Goal: Task Accomplishment & Management: Manage account settings

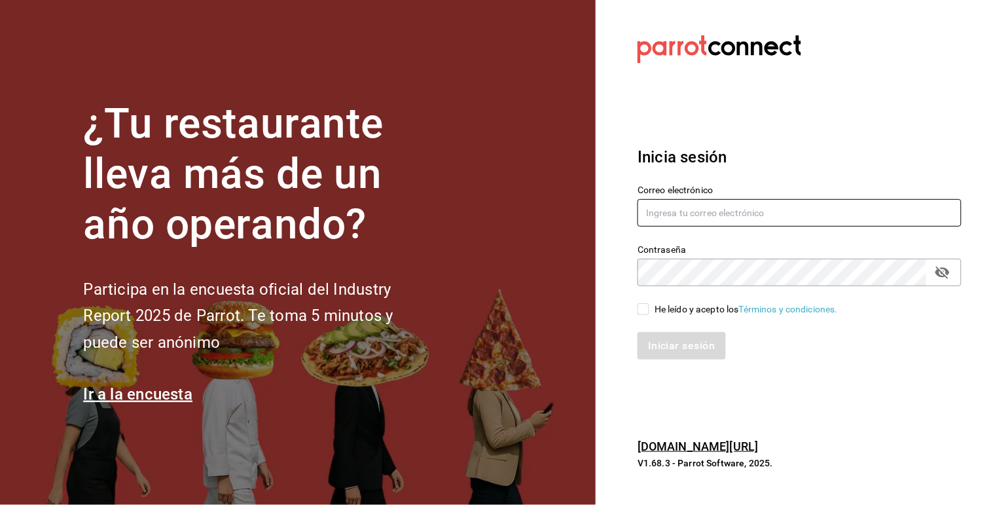
click at [751, 217] on input "text" at bounding box center [800, 213] width 324 height 28
type input "[EMAIL_ADDRESS][DOMAIN_NAME]"
click at [647, 312] on input "He leído y acepto los Términos y condiciones." at bounding box center [644, 309] width 12 height 12
checkbox input "true"
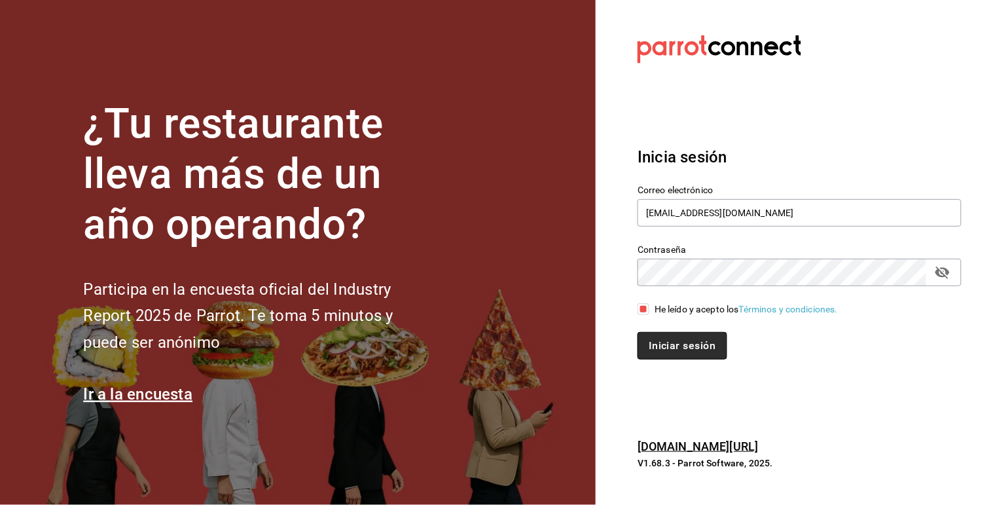
click at [705, 352] on button "Iniciar sesión" at bounding box center [682, 346] width 89 height 28
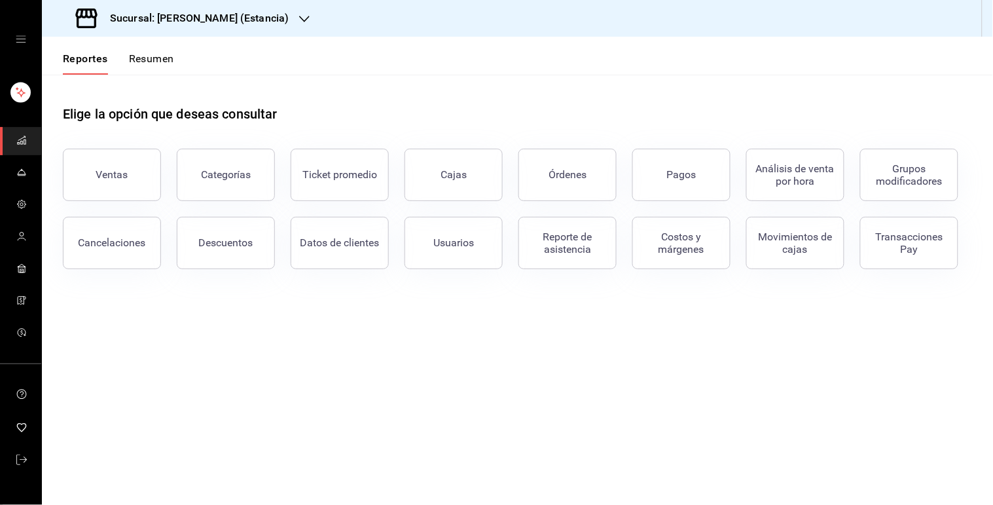
click at [230, 10] on h3 "Sucursal: [PERSON_NAME] (Estancia)" at bounding box center [194, 18] width 189 height 16
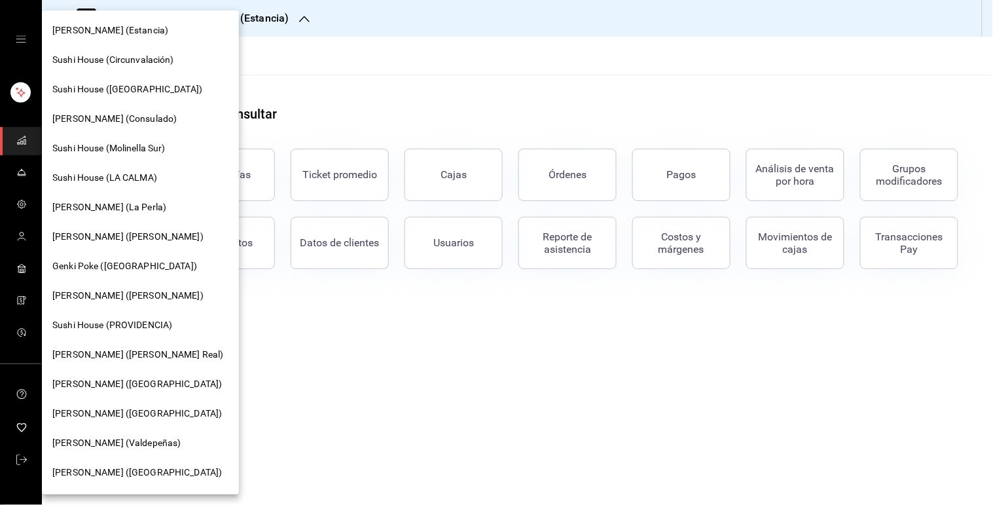
click at [185, 106] on div "[PERSON_NAME] (Consulado)" at bounding box center [140, 118] width 197 height 29
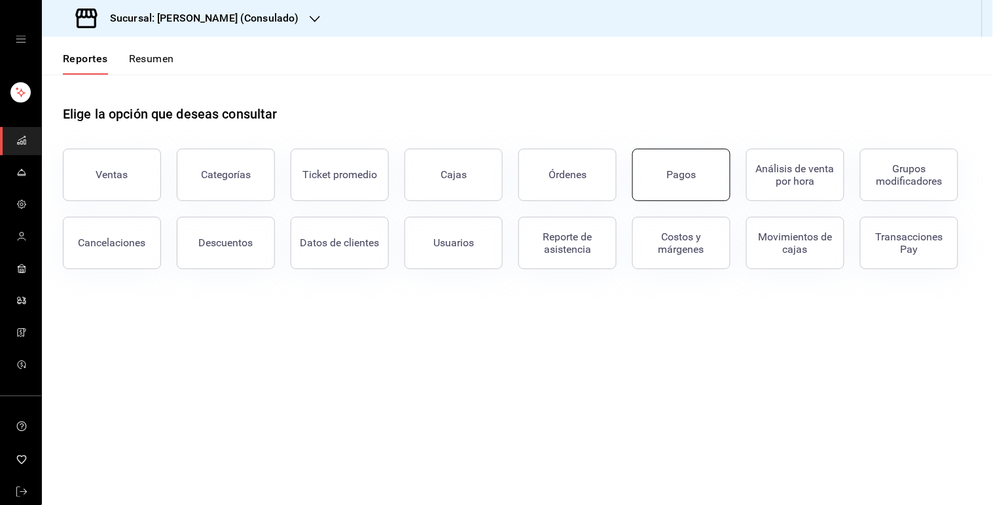
click at [681, 173] on div "Pagos" at bounding box center [681, 174] width 29 height 12
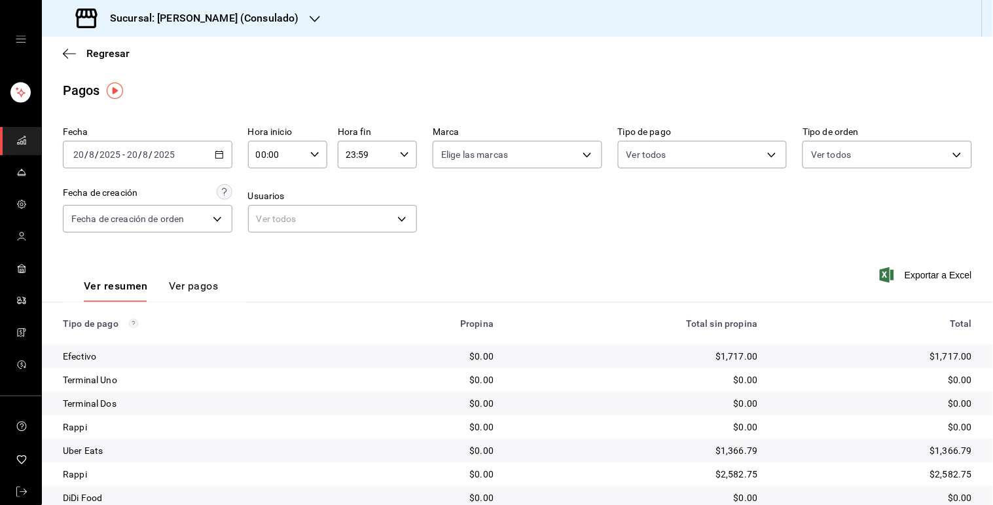
click at [221, 158] on div "[DATE] [DATE] - [DATE] [DATE]" at bounding box center [148, 155] width 170 height 28
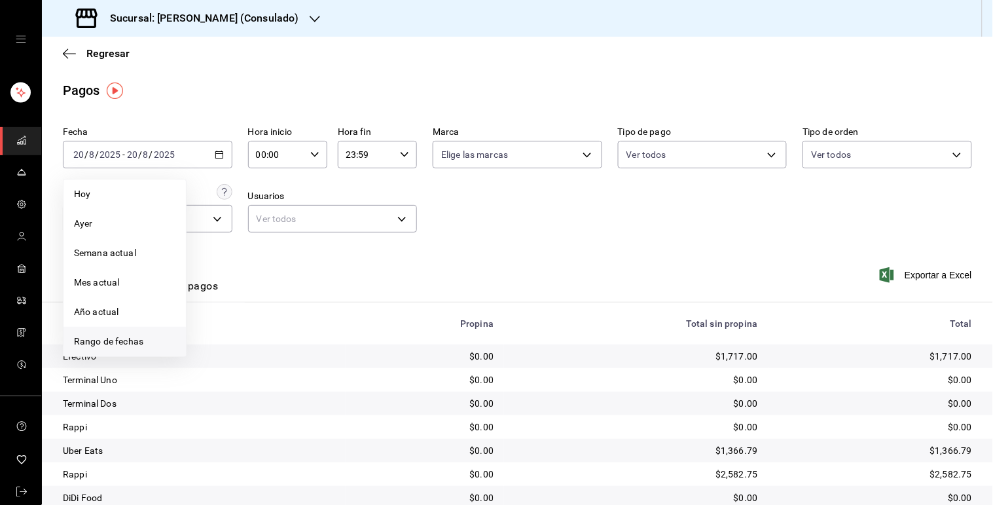
click at [126, 343] on span "Rango de fechas" at bounding box center [124, 342] width 101 height 14
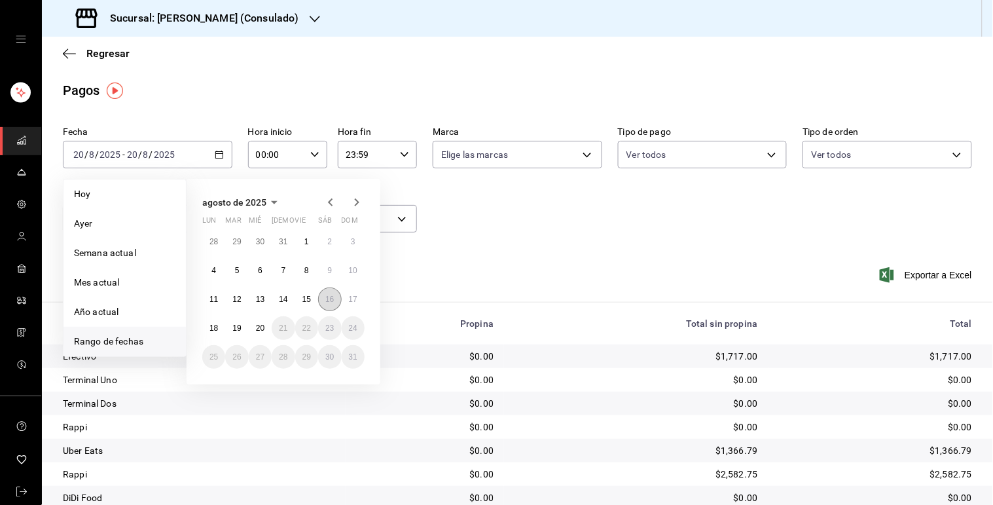
click at [330, 299] on abbr "16" at bounding box center [329, 299] width 9 height 9
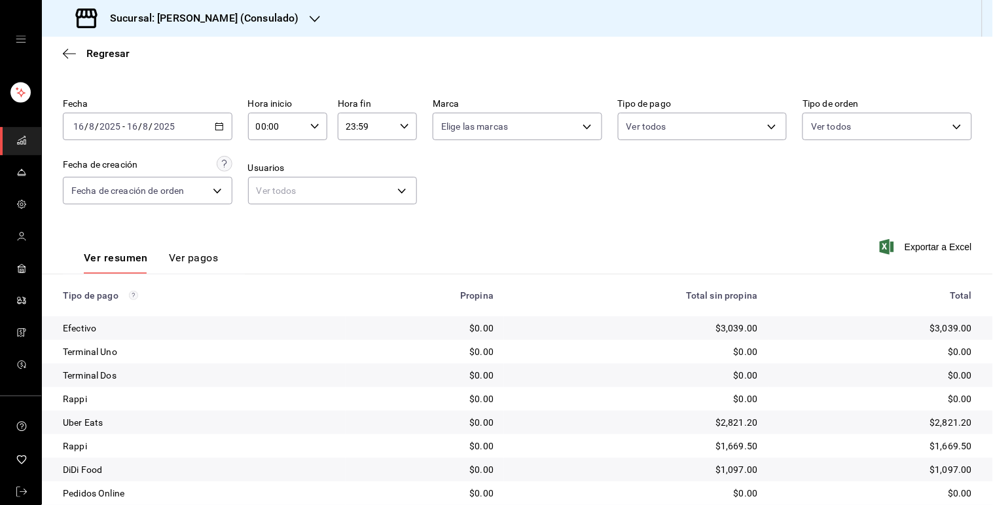
scroll to position [96, 0]
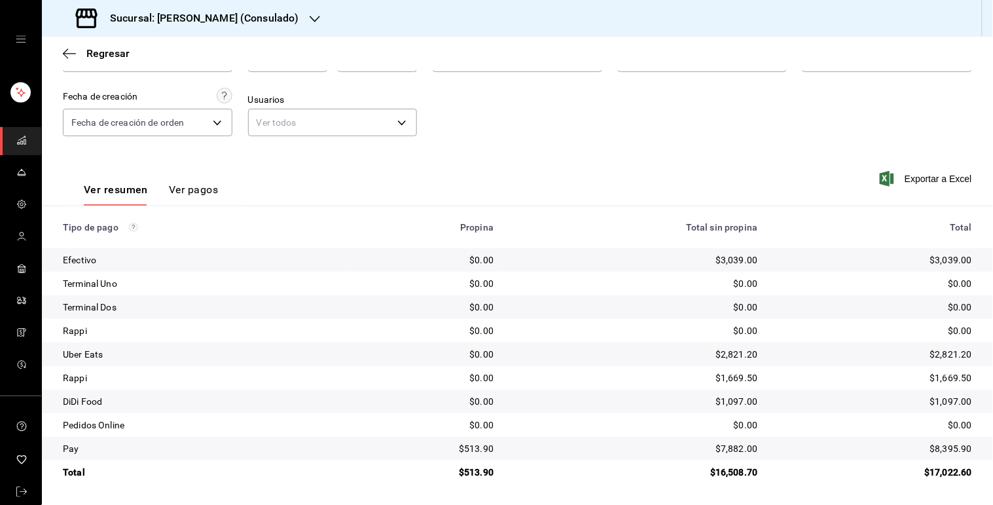
drag, startPoint x: 743, startPoint y: 399, endPoint x: 613, endPoint y: 318, distance: 153.3
click at [884, 355] on div "$2,821.20" at bounding box center [875, 354] width 193 height 13
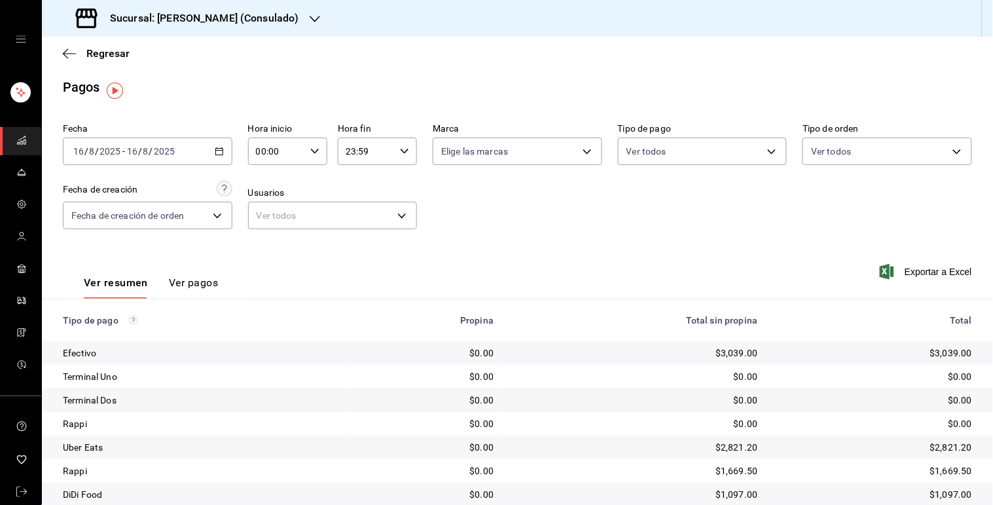
scroll to position [0, 0]
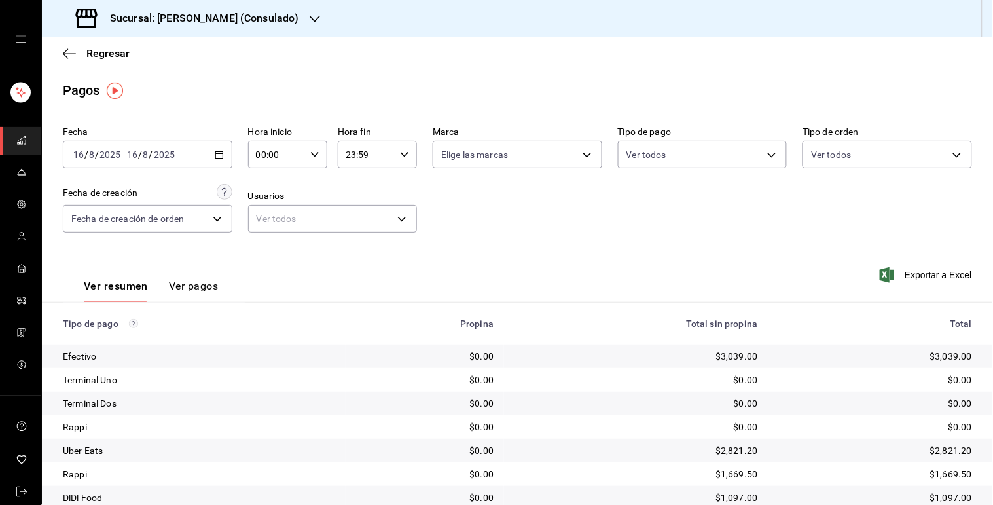
click at [215, 154] on \(Stroke\) "button" at bounding box center [218, 153] width 7 height 1
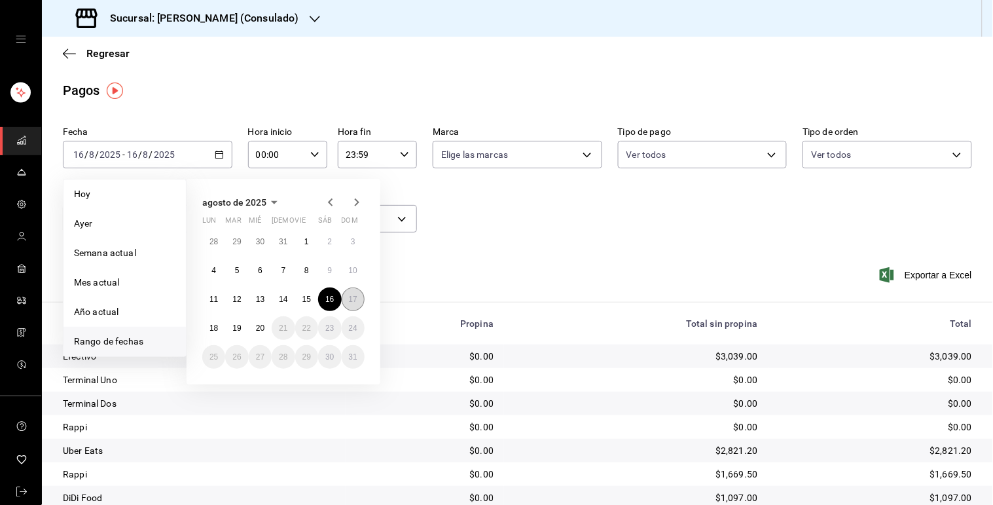
click at [352, 297] on abbr "17" at bounding box center [353, 299] width 9 height 9
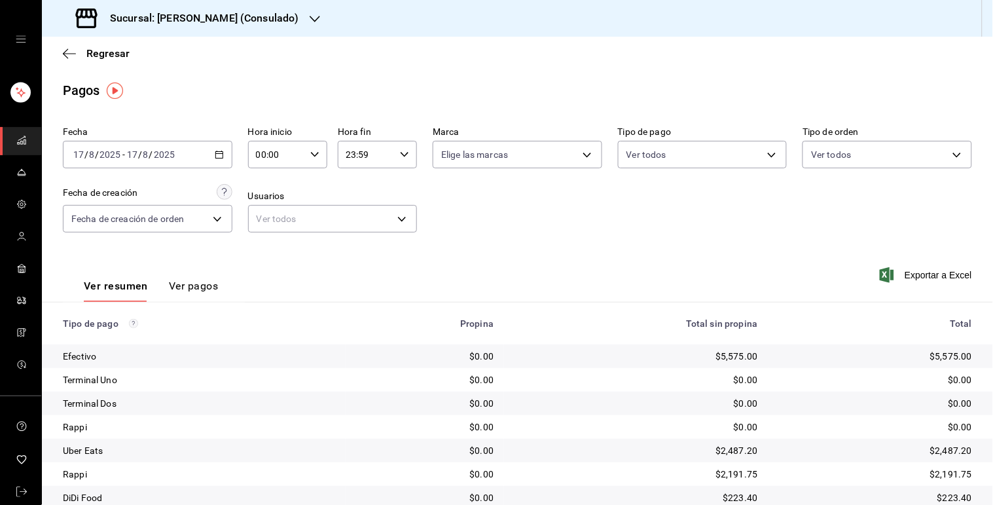
click at [219, 155] on icon "button" at bounding box center [219, 154] width 9 height 9
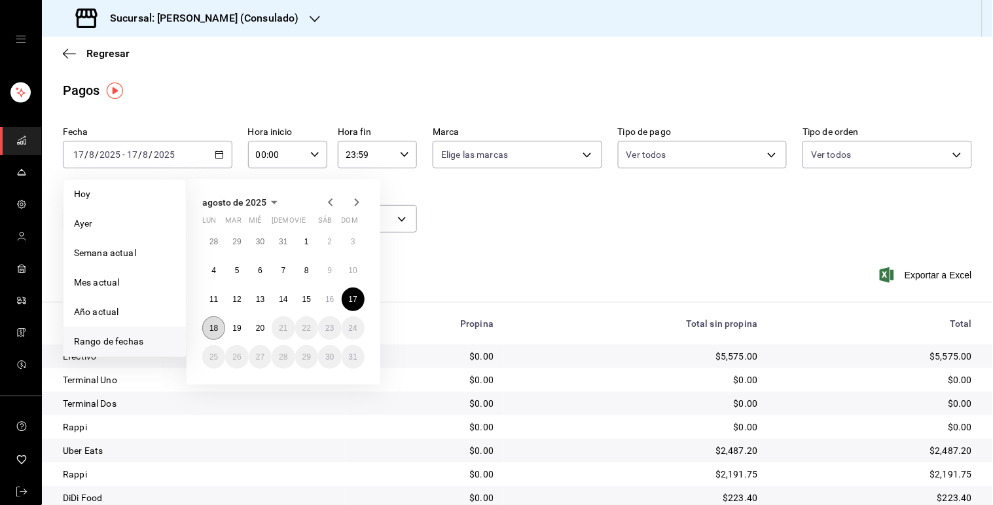
click at [221, 324] on button "18" at bounding box center [213, 328] width 23 height 24
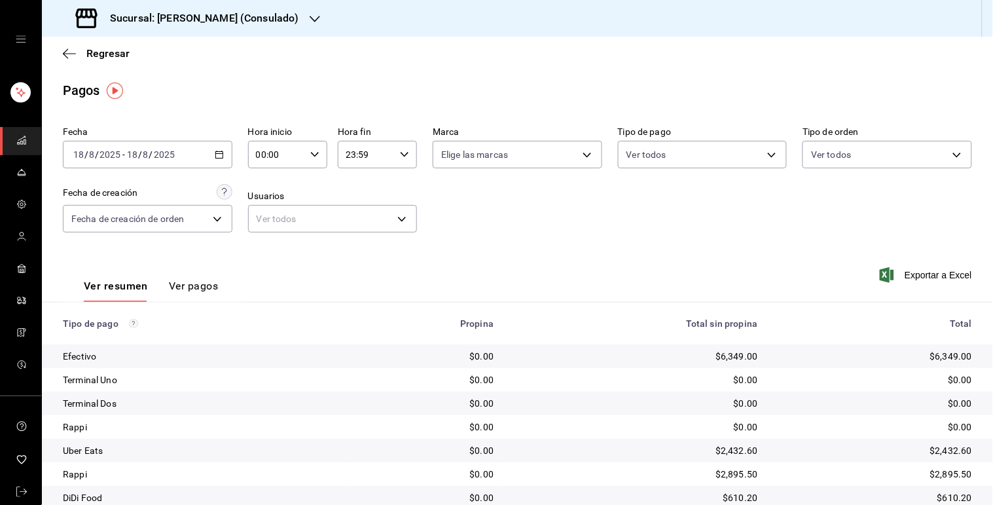
click at [232, 158] on div "Fecha [DATE] [DATE] - [DATE] [DATE] Hora inicio 00:00 Hora inicio Hora fin 23:5…" at bounding box center [517, 184] width 909 height 127
click at [221, 157] on div "[DATE] [DATE] - [DATE] [DATE]" at bounding box center [148, 155] width 170 height 28
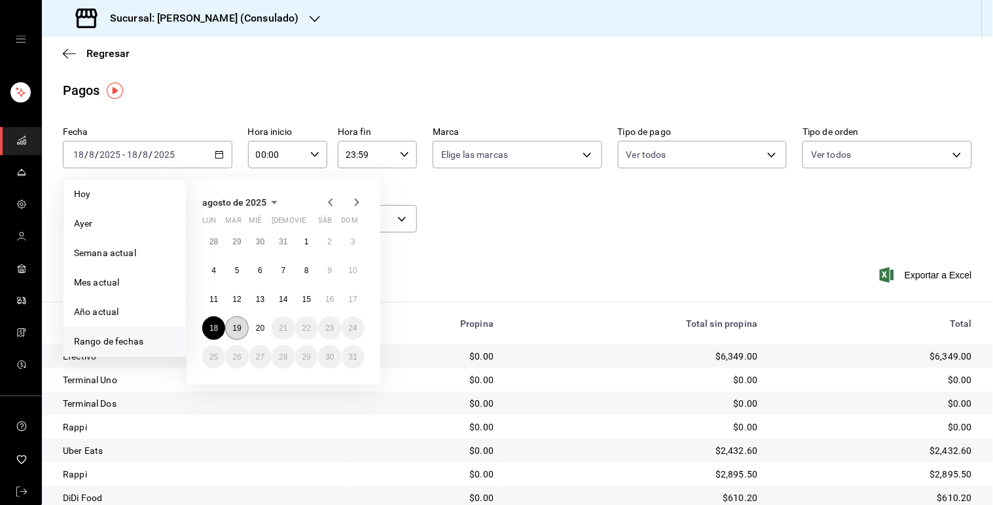
click at [231, 330] on button "19" at bounding box center [236, 328] width 23 height 24
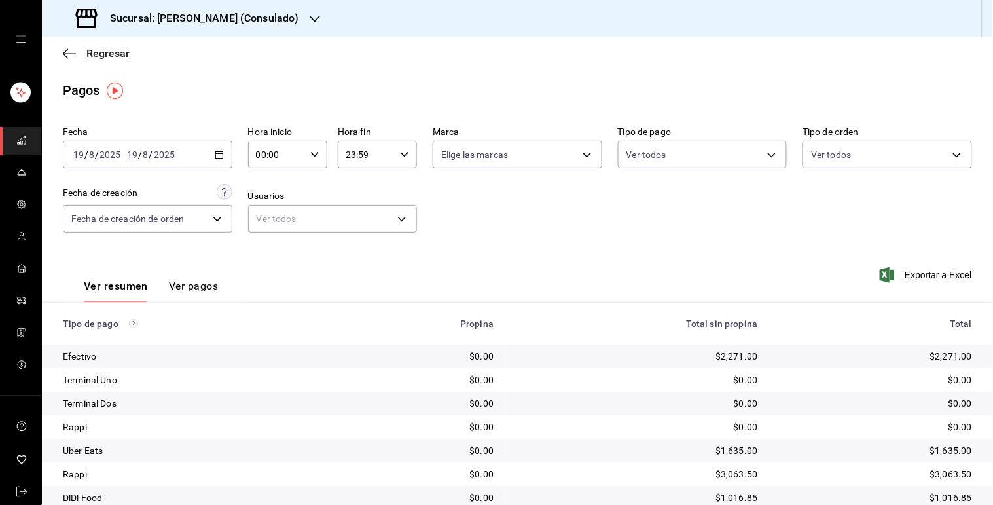
click at [111, 48] on span "Regresar" at bounding box center [107, 53] width 43 height 12
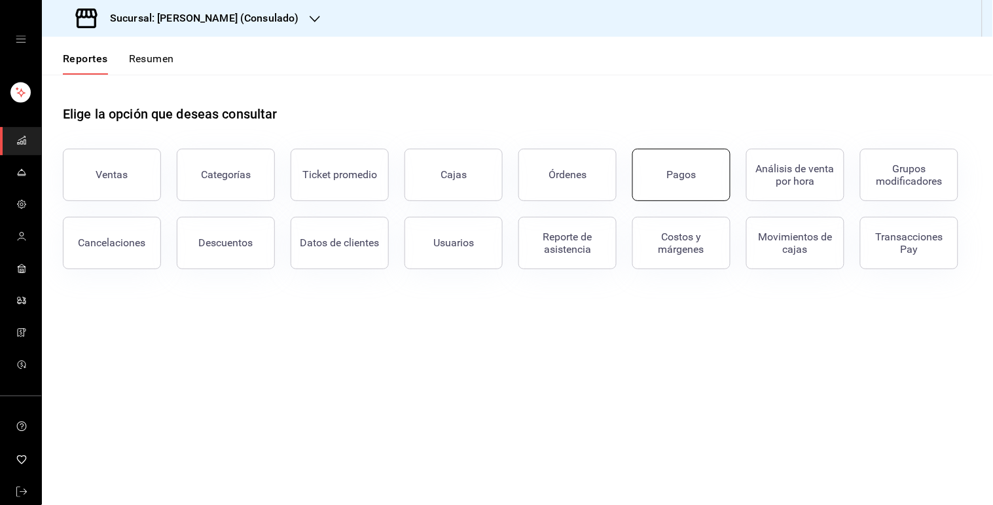
click at [681, 181] on button "Pagos" at bounding box center [682, 175] width 98 height 52
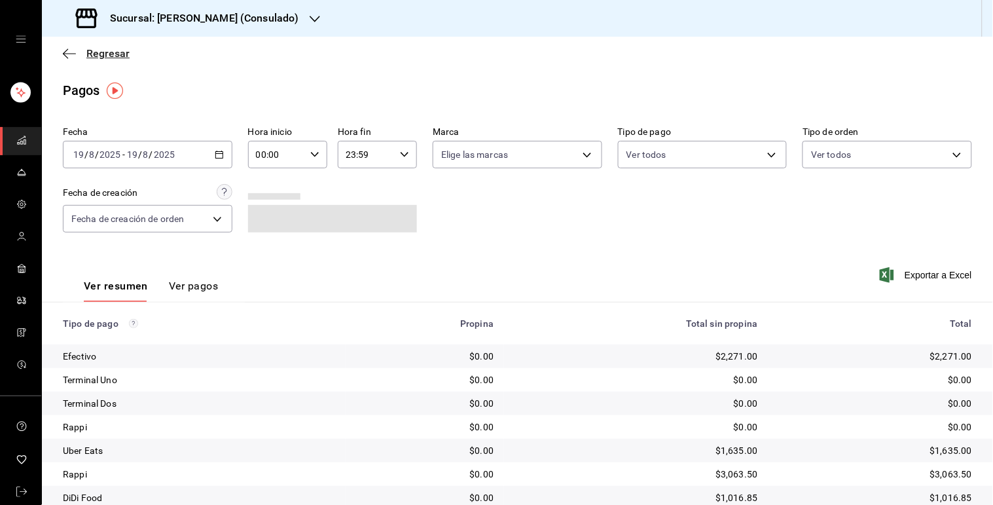
click at [72, 53] on icon "button" at bounding box center [69, 54] width 13 height 12
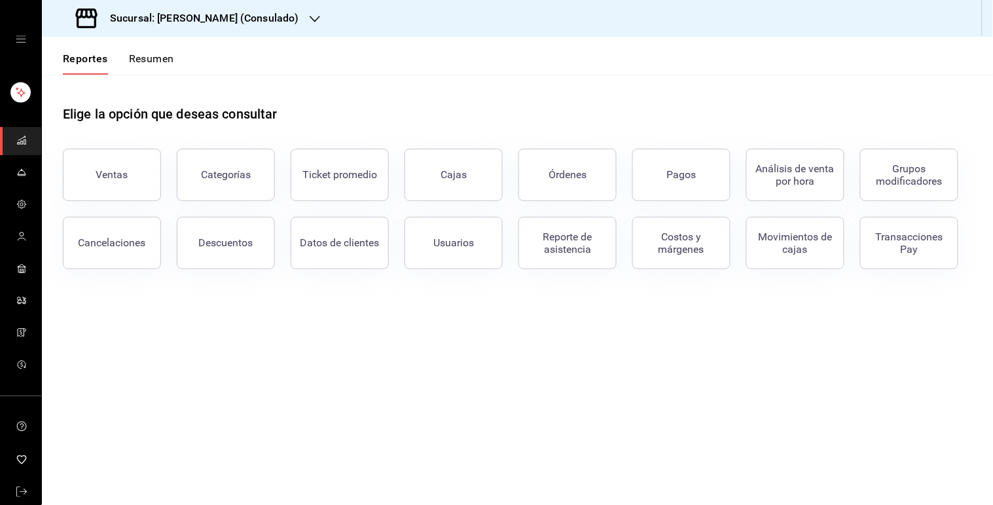
click at [165, 53] on button "Resumen" at bounding box center [151, 63] width 45 height 22
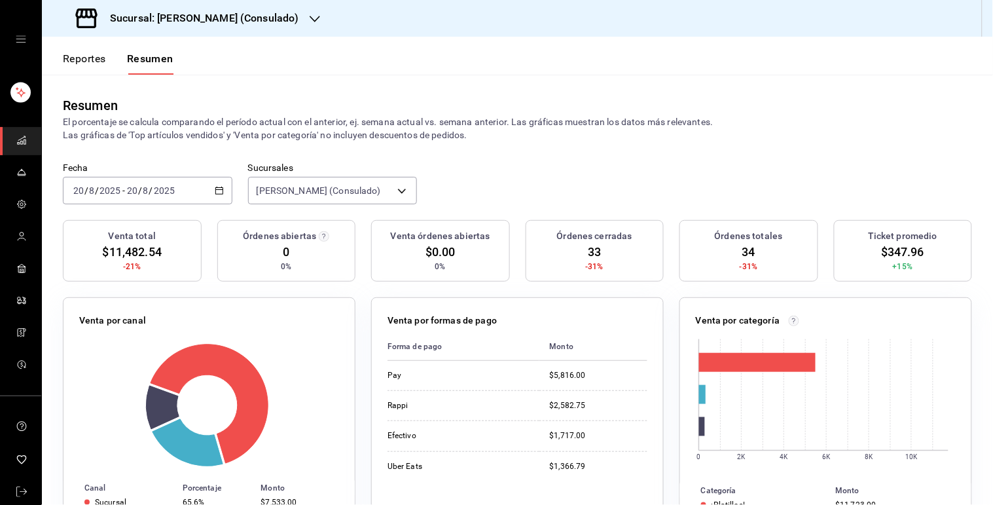
click at [218, 191] on icon "button" at bounding box center [219, 190] width 9 height 9
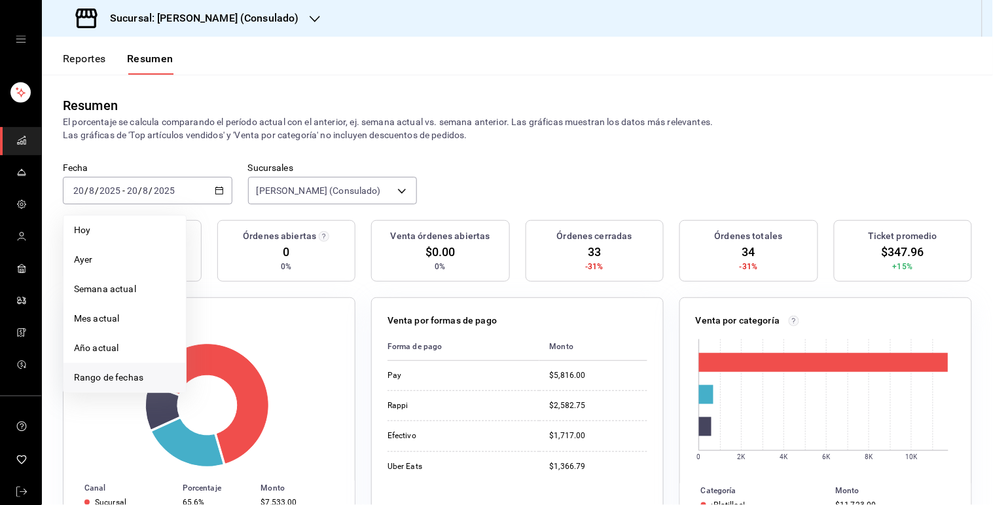
click at [131, 380] on span "Rango de fechas" at bounding box center [124, 378] width 101 height 14
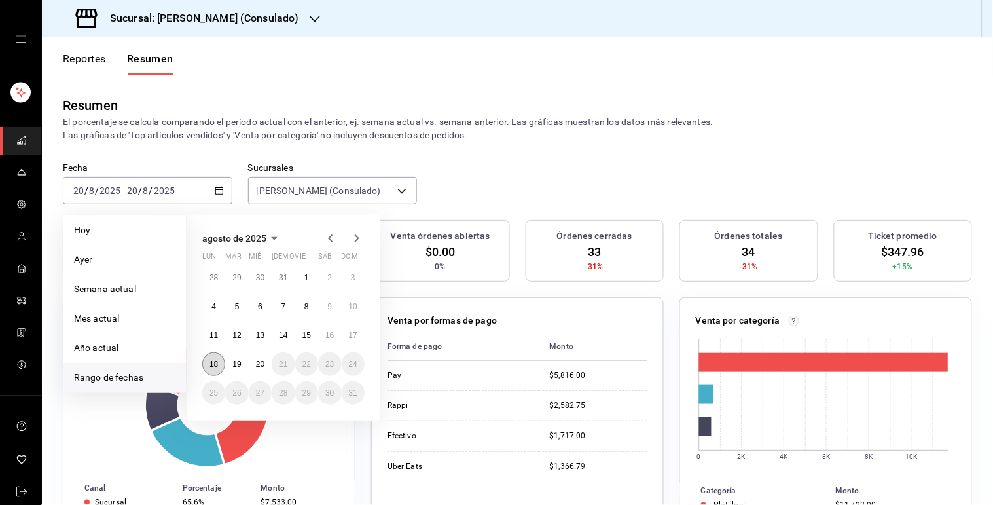
click at [211, 356] on button "18" at bounding box center [213, 364] width 23 height 24
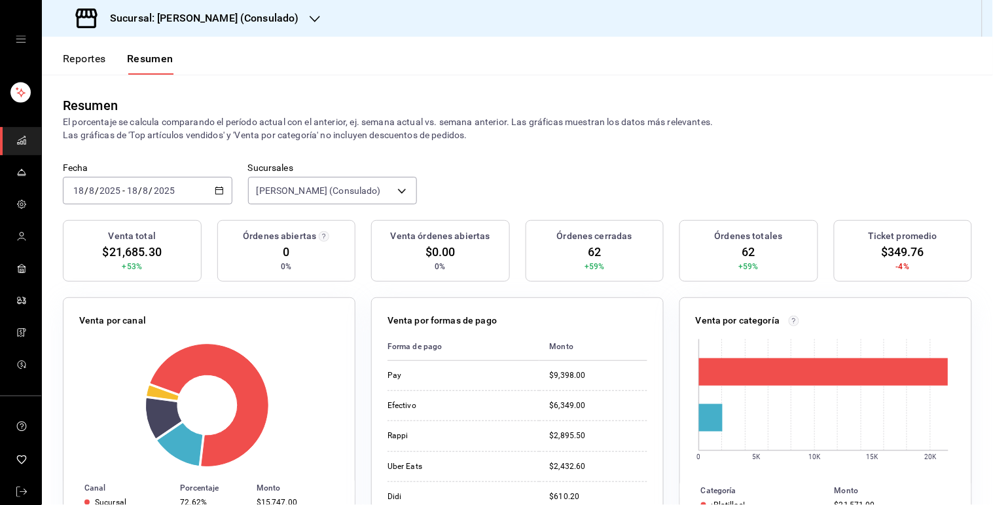
click at [214, 198] on div "[DATE] [DATE] - [DATE] [DATE]" at bounding box center [148, 191] width 170 height 28
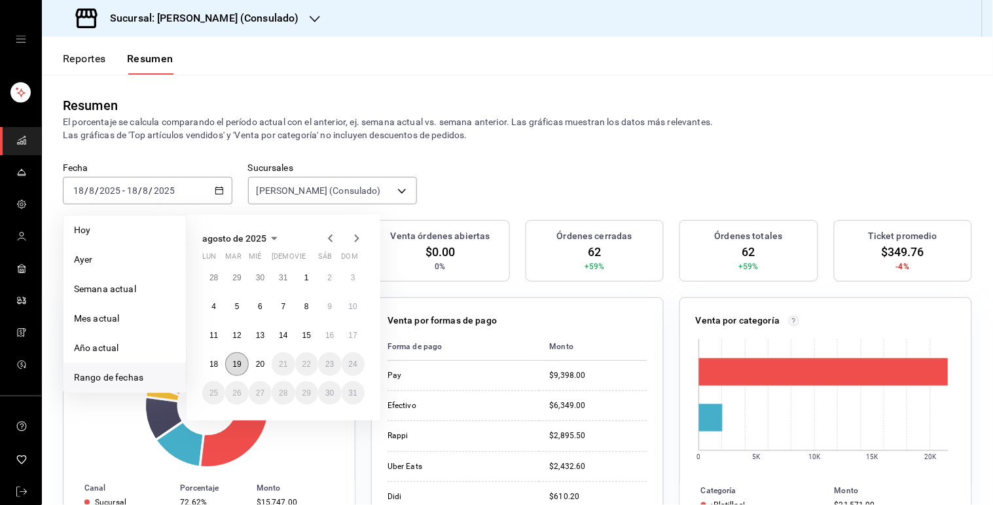
click at [233, 361] on abbr "19" at bounding box center [236, 363] width 9 height 9
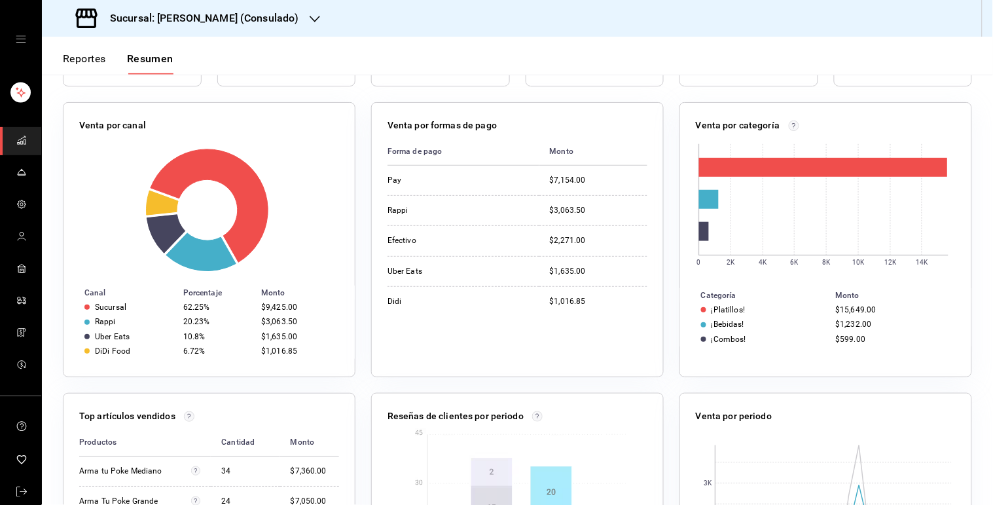
scroll to position [308, 0]
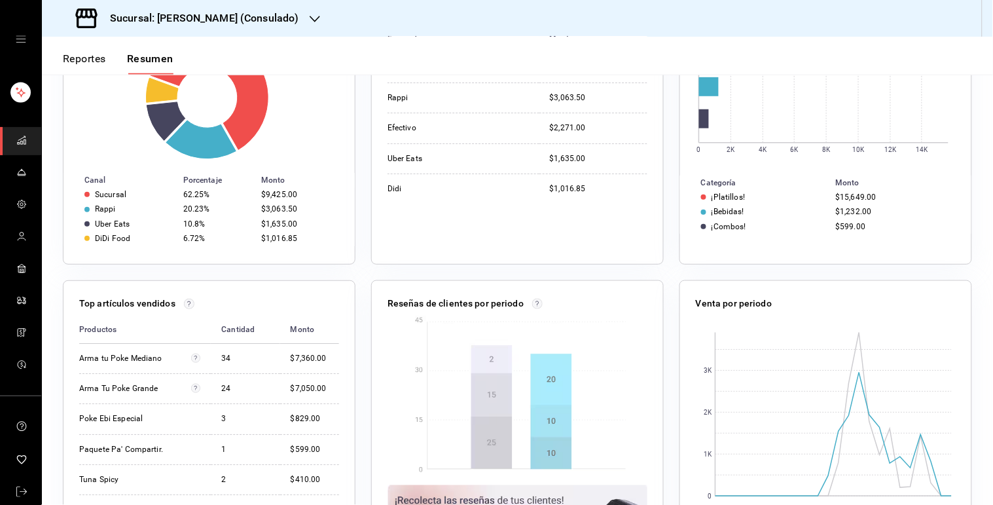
click at [75, 54] on button "Reportes" at bounding box center [84, 63] width 43 height 22
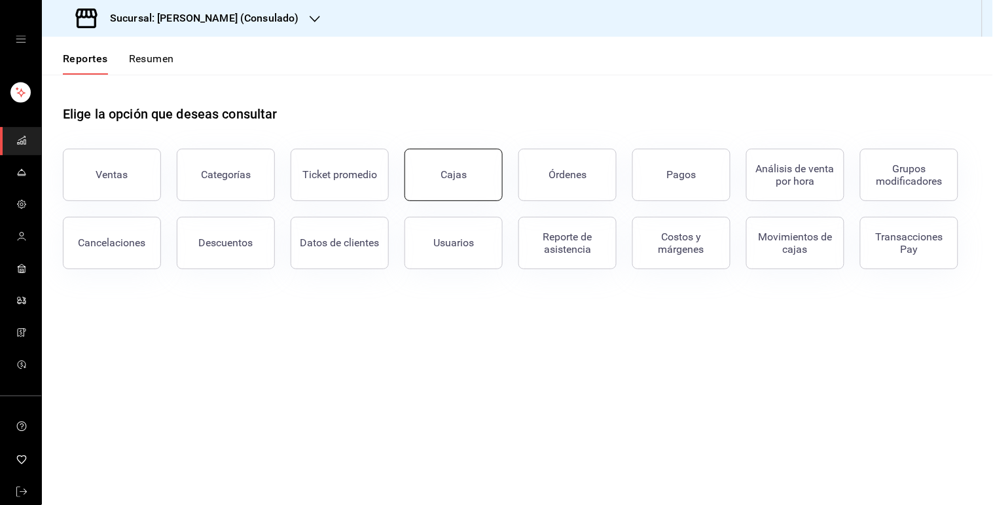
click at [439, 184] on button "Cajas" at bounding box center [454, 175] width 98 height 52
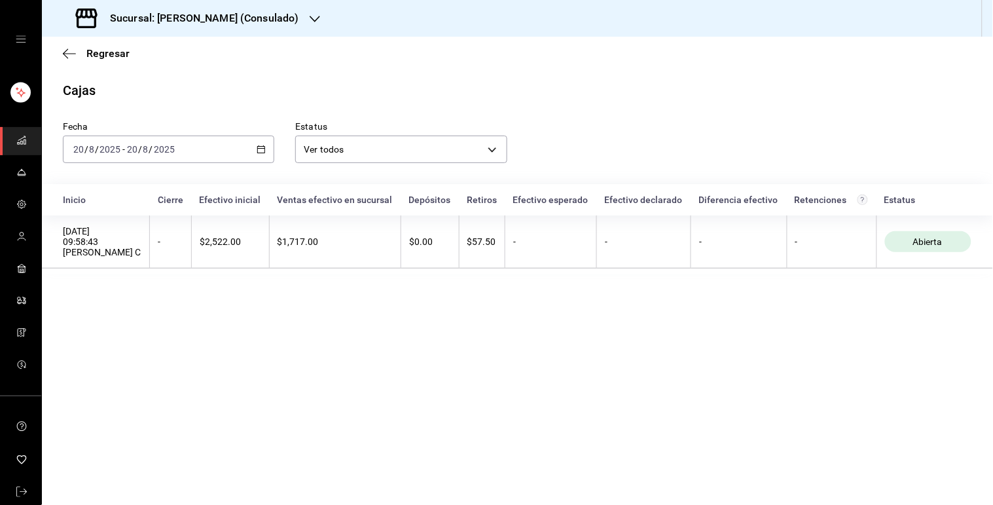
click at [260, 155] on div "[DATE] [DATE] - [DATE] [DATE]" at bounding box center [168, 150] width 211 height 28
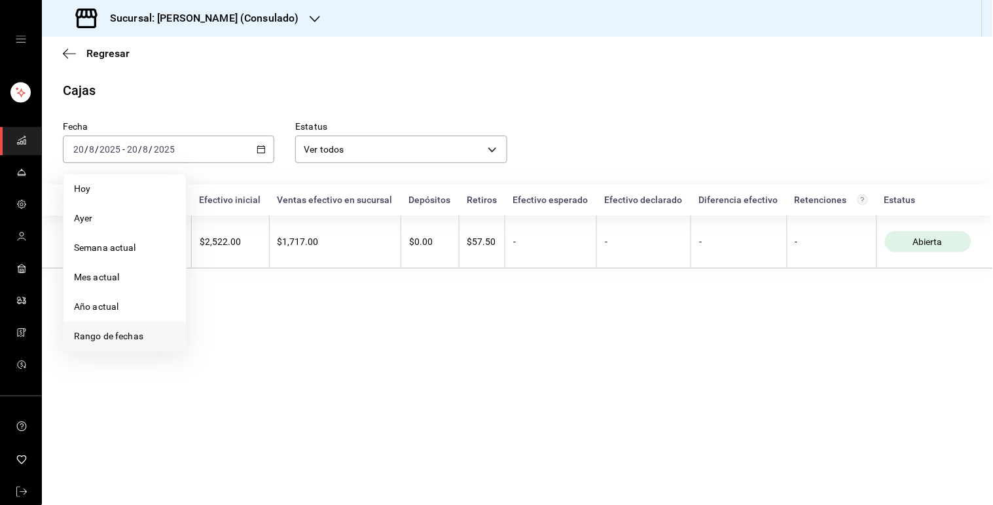
click at [134, 346] on li "Rango de fechas" at bounding box center [125, 335] width 122 height 29
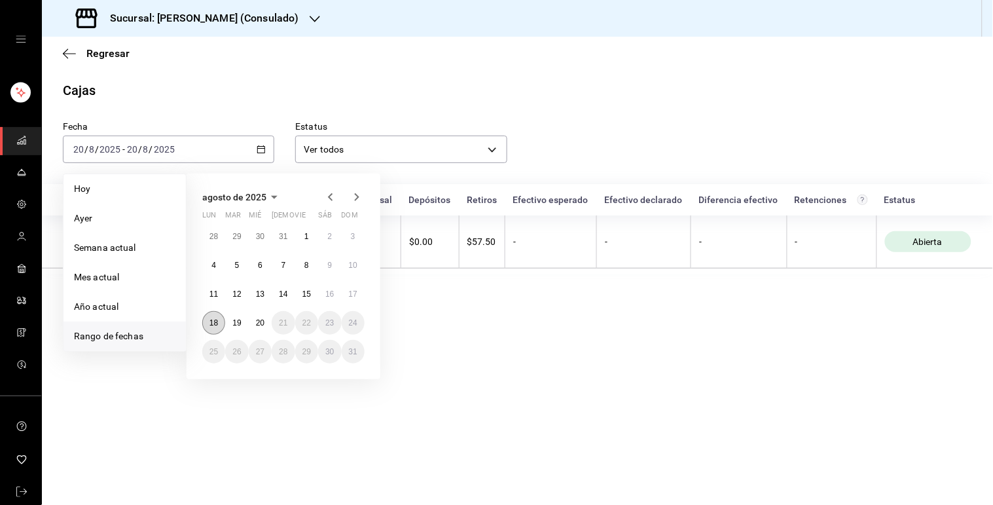
click at [221, 323] on button "18" at bounding box center [213, 323] width 23 height 24
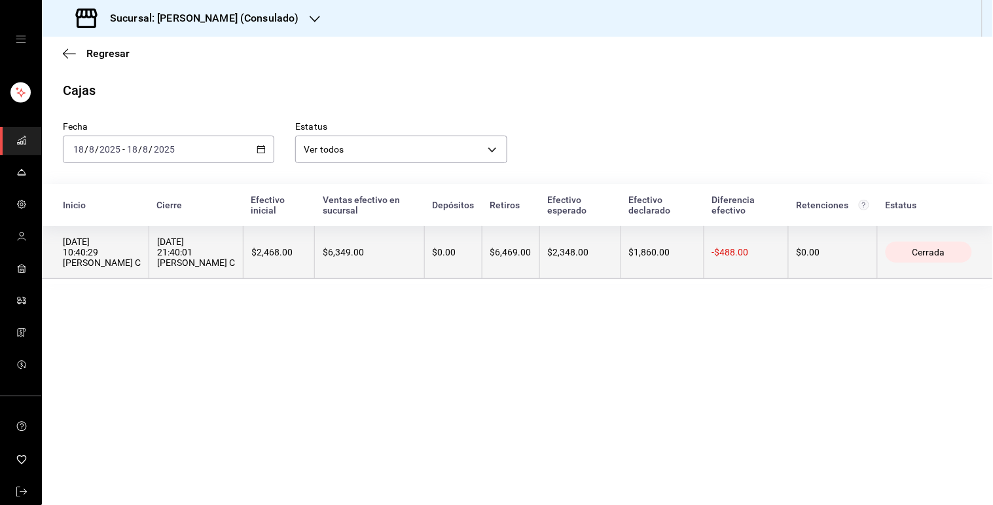
click at [430, 263] on th "$0.00" at bounding box center [453, 252] width 58 height 53
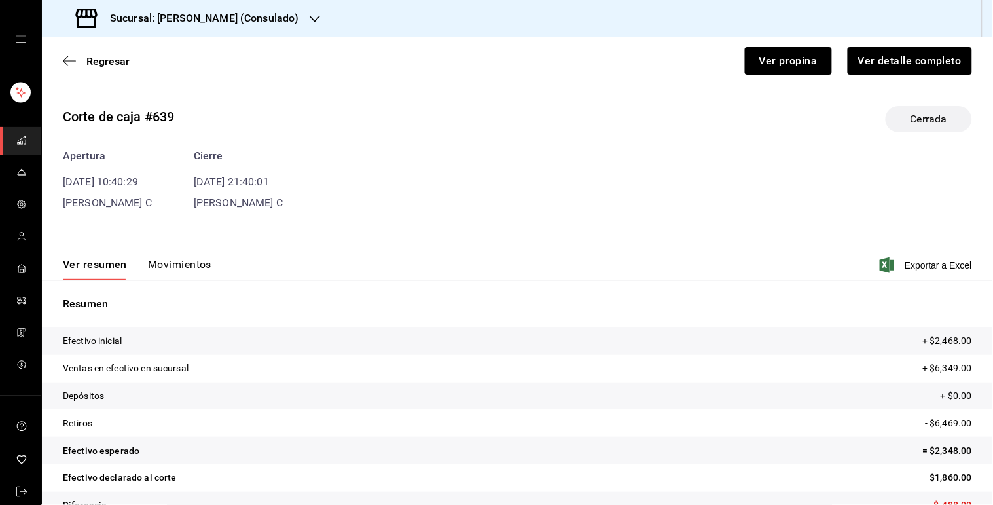
scroll to position [29, 0]
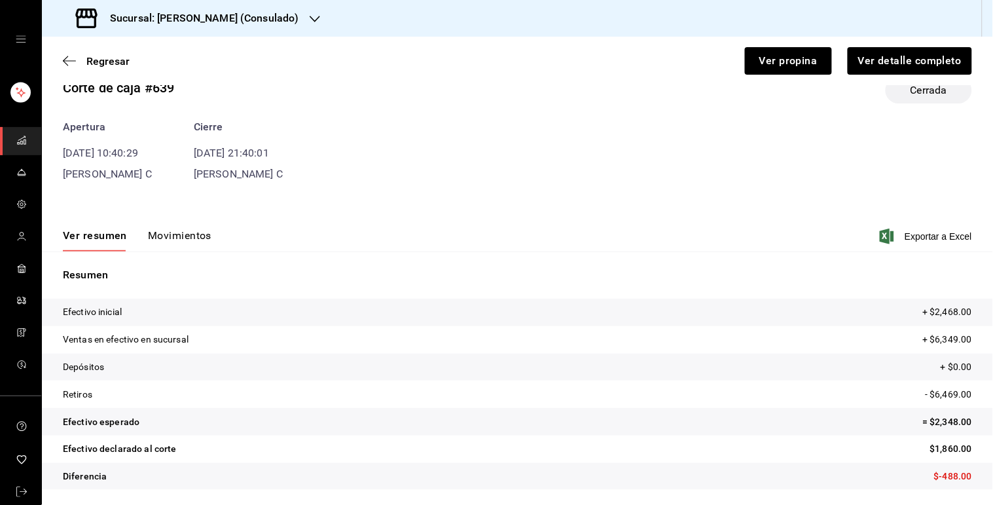
click at [170, 246] on button "Movimientos" at bounding box center [180, 240] width 64 height 22
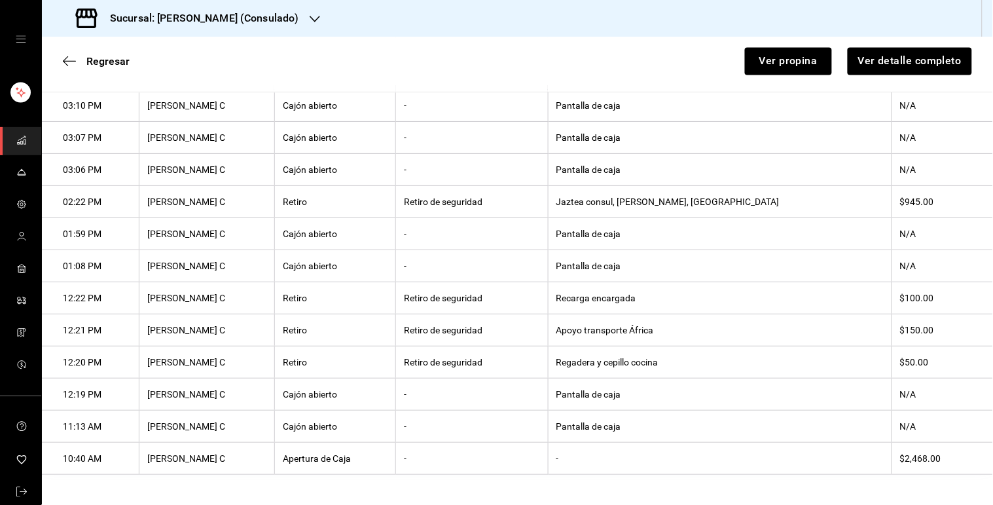
scroll to position [775, 0]
click at [688, 360] on th "Regadera y cepillo cocina" at bounding box center [720, 361] width 344 height 32
copy th "Regadera y cepillo cocina"
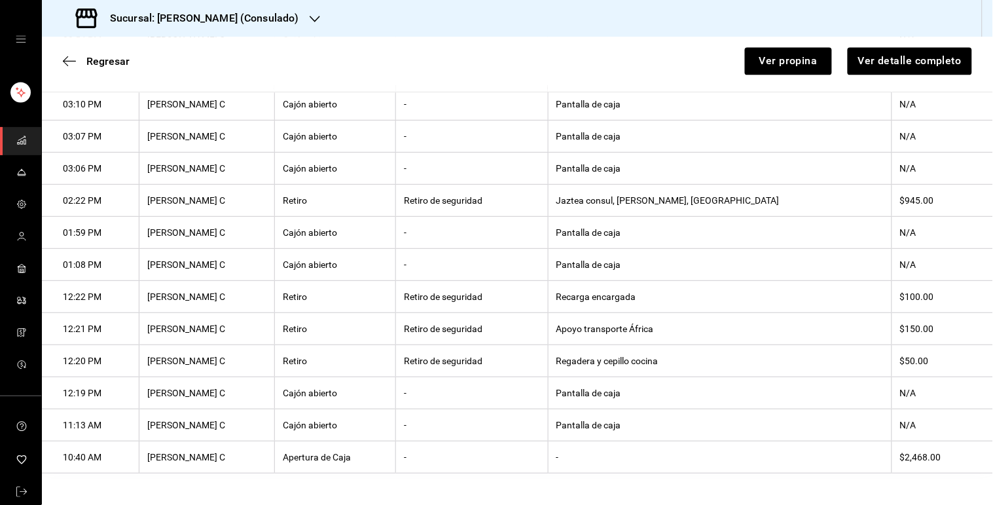
click at [685, 325] on th "Apoyo transporte África" at bounding box center [720, 329] width 344 height 32
copy th "Apoyo transporte África"
click at [663, 296] on th "Recarga encargada" at bounding box center [720, 297] width 344 height 32
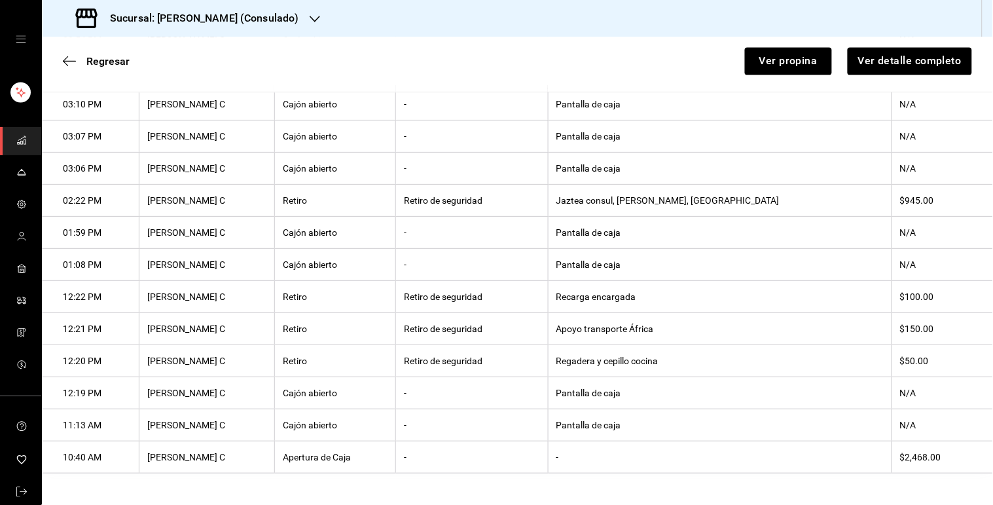
click at [663, 296] on th "Recarga encargada" at bounding box center [720, 297] width 344 height 32
copy th "Recarga encargada"
click at [684, 189] on th "Jaztea consul, [PERSON_NAME], [GEOGRAPHIC_DATA]" at bounding box center [720, 201] width 344 height 32
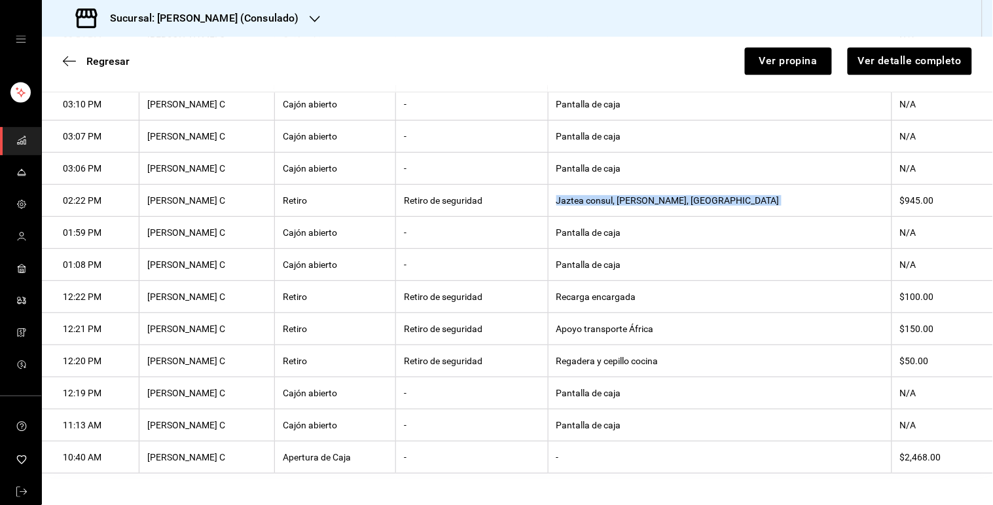
click at [684, 189] on th "Jaztea consul, [PERSON_NAME], [GEOGRAPHIC_DATA]" at bounding box center [720, 201] width 344 height 32
copy th "Jaztea consul, [PERSON_NAME], [GEOGRAPHIC_DATA]"
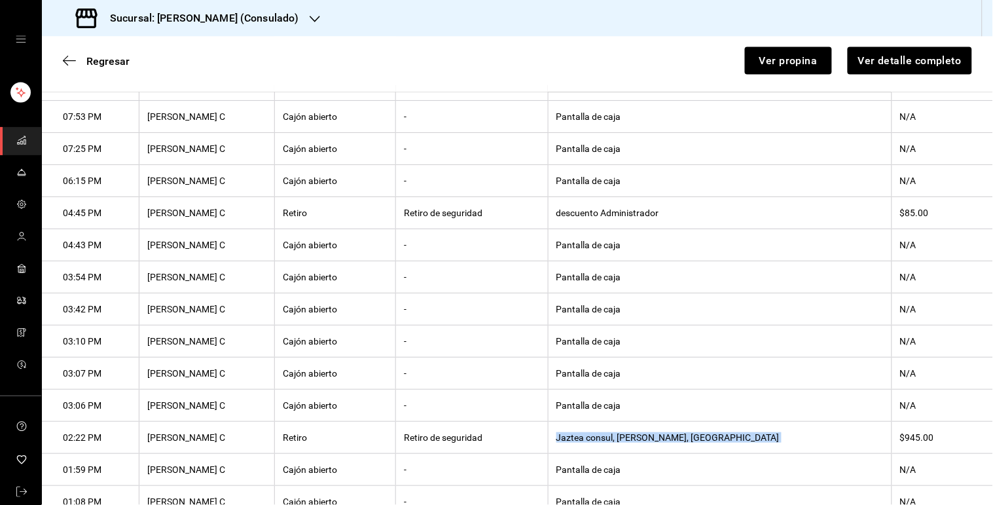
scroll to position [505, 0]
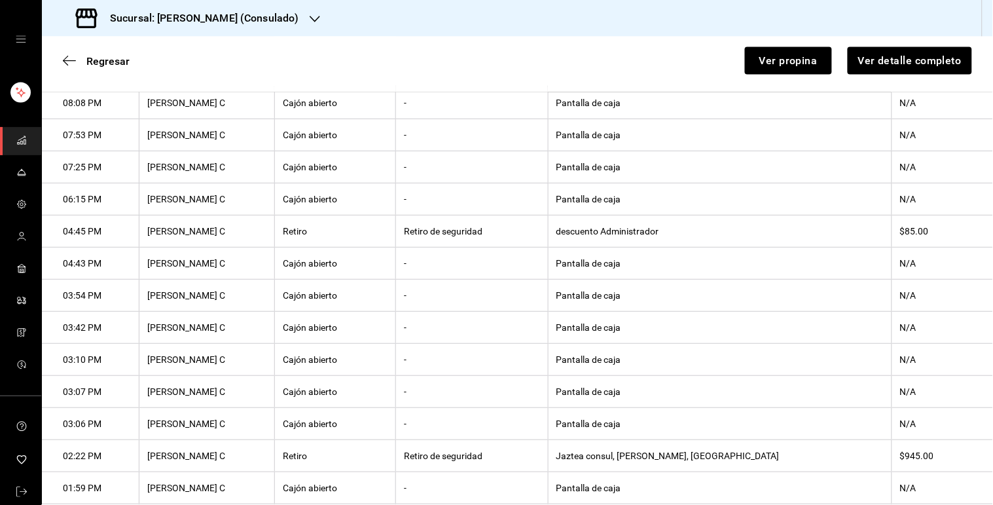
click at [690, 240] on th "descuento Administrador" at bounding box center [720, 231] width 344 height 32
copy th "descuento Administrador"
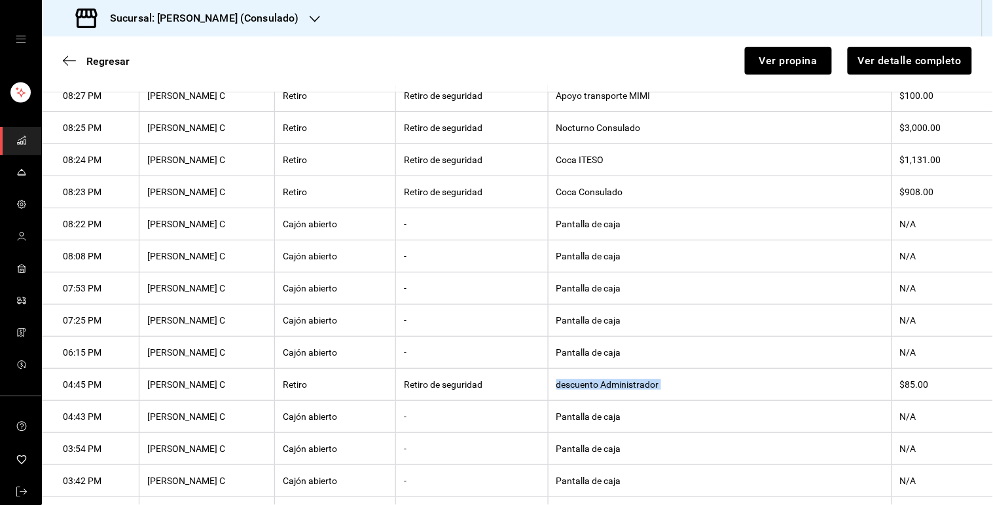
scroll to position [298, 0]
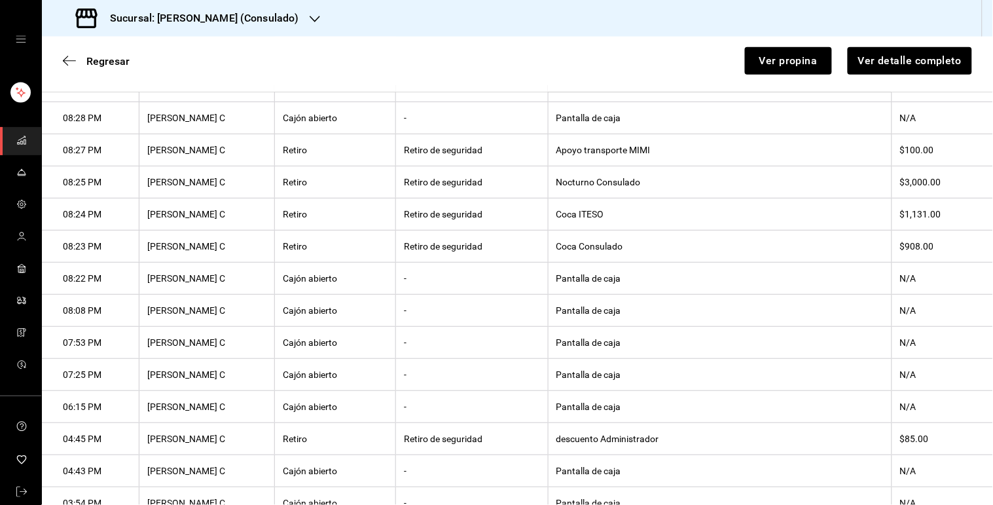
click at [678, 249] on th "Coca Consulado" at bounding box center [720, 246] width 344 height 32
copy th "Coca Consulado"
click at [655, 216] on th "Coca ITESO" at bounding box center [720, 214] width 344 height 32
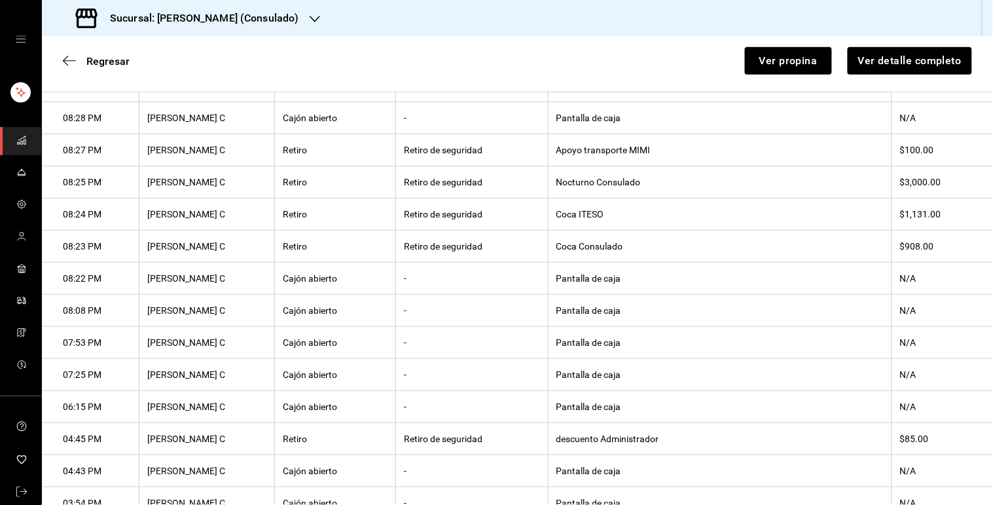
click at [655, 216] on th "Coca ITESO" at bounding box center [720, 214] width 344 height 32
copy th "Coca ITESO"
click at [679, 152] on th "Apoyo transporte MIMI" at bounding box center [720, 150] width 344 height 32
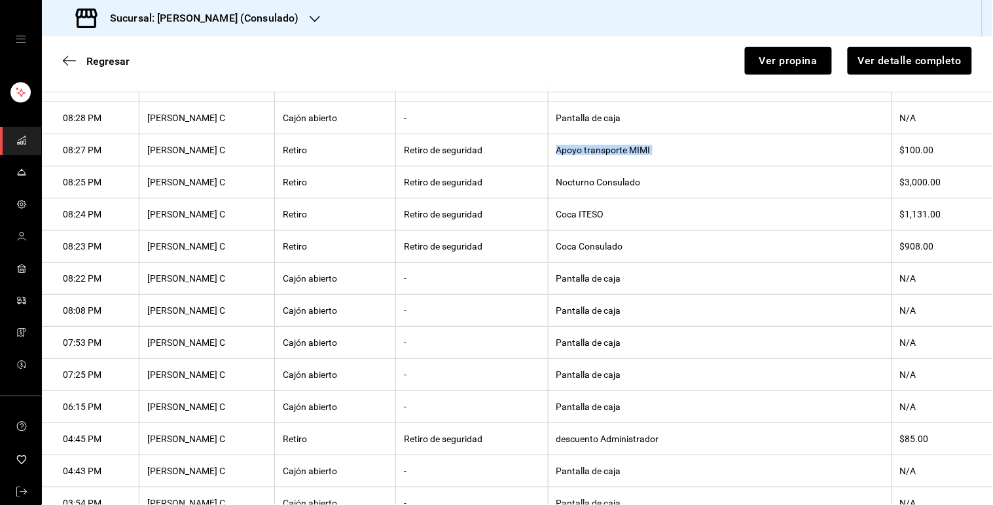
click at [679, 152] on th "Apoyo transporte MIMI" at bounding box center [720, 150] width 344 height 32
copy th "Apoyo transporte MIMI"
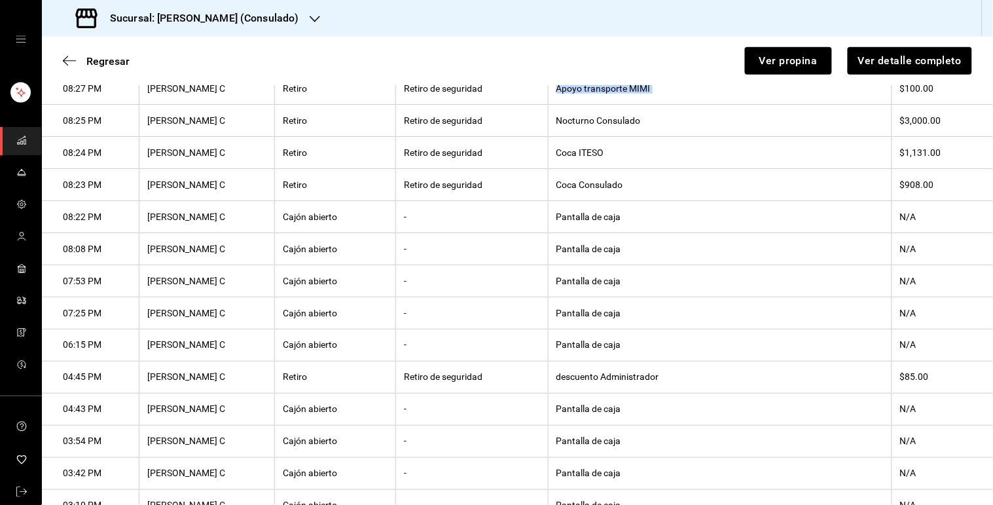
scroll to position [33, 0]
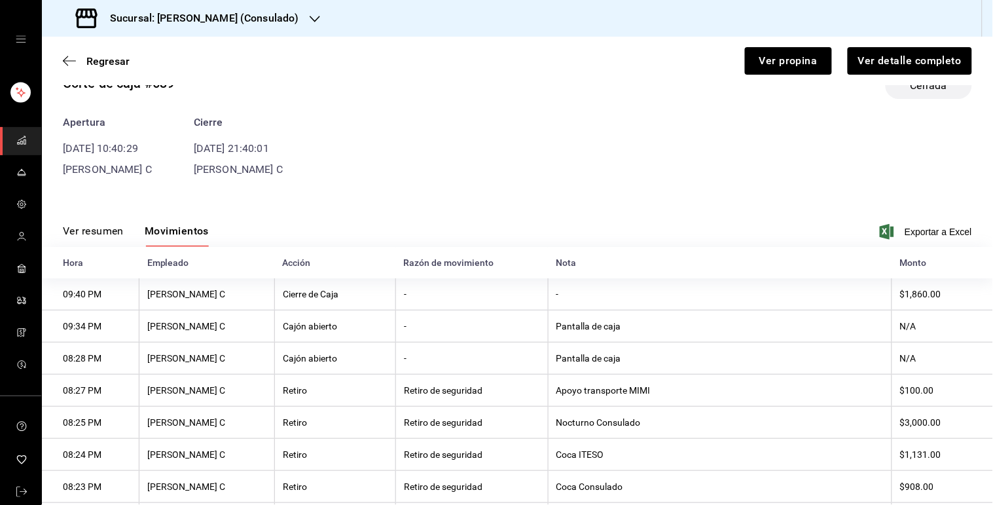
click at [356, 132] on div "Apertura [DATE] 10:40:29 [PERSON_NAME] C Cierre [DATE] 21:40:01 [PERSON_NAME] C" at bounding box center [517, 146] width 909 height 63
click at [122, 66] on span "Regresar" at bounding box center [107, 61] width 43 height 12
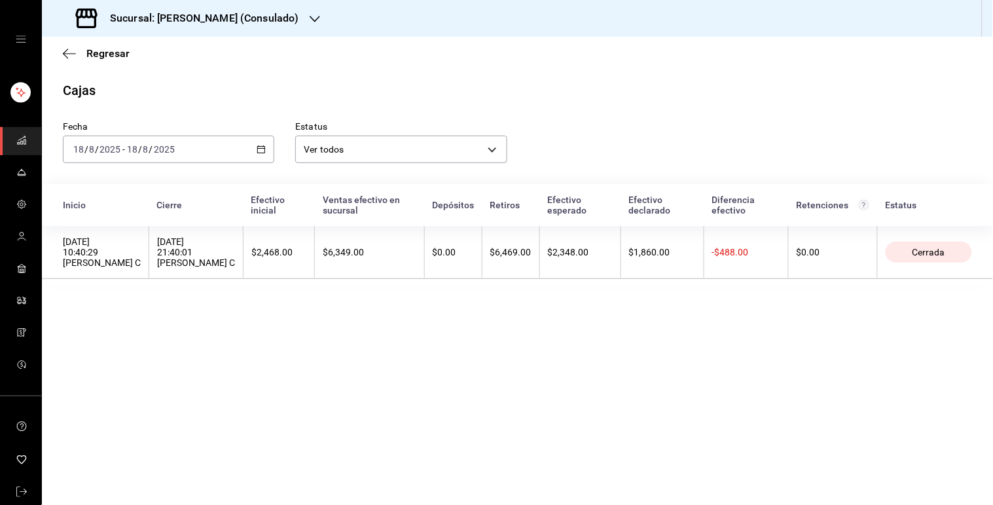
click at [261, 149] on icon "button" at bounding box center [261, 149] width 9 height 9
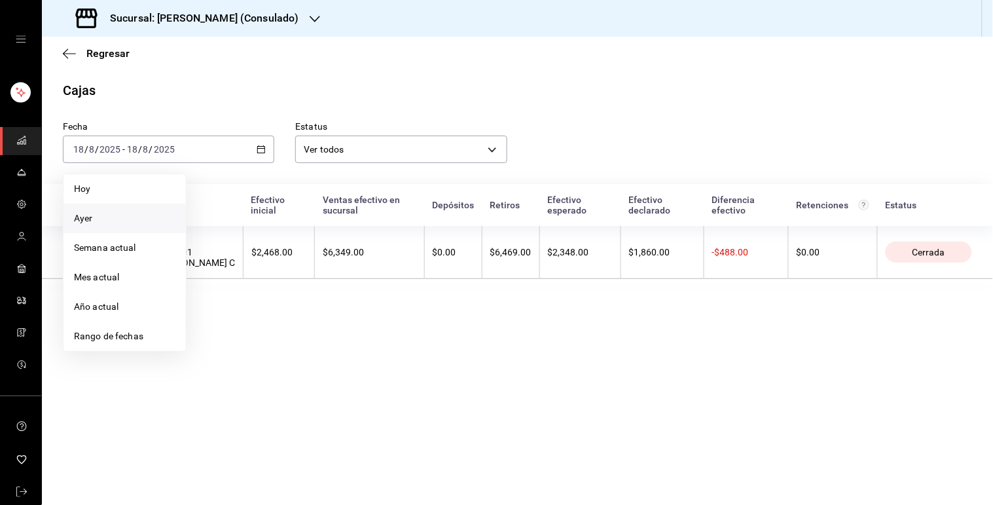
click at [132, 217] on span "Ayer" at bounding box center [124, 218] width 101 height 14
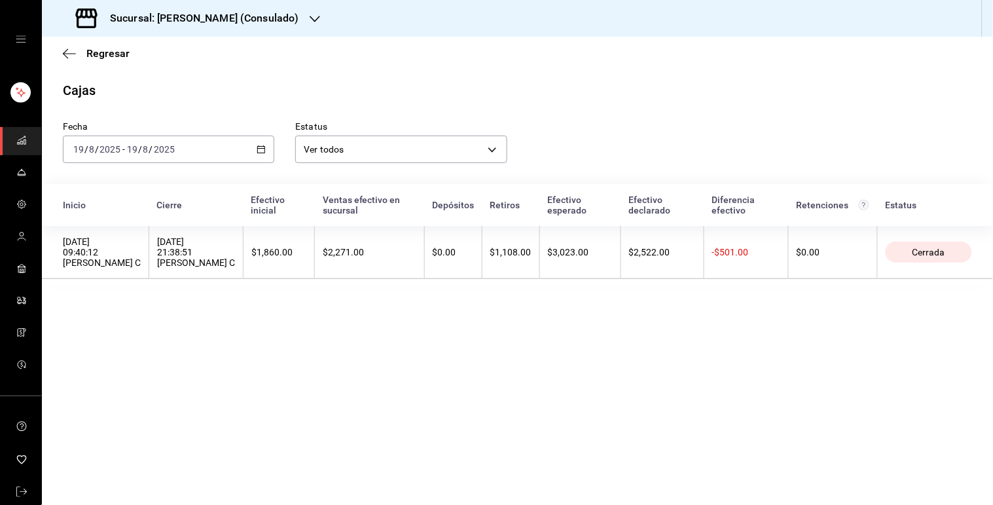
click at [259, 149] on icon "button" at bounding box center [261, 149] width 9 height 9
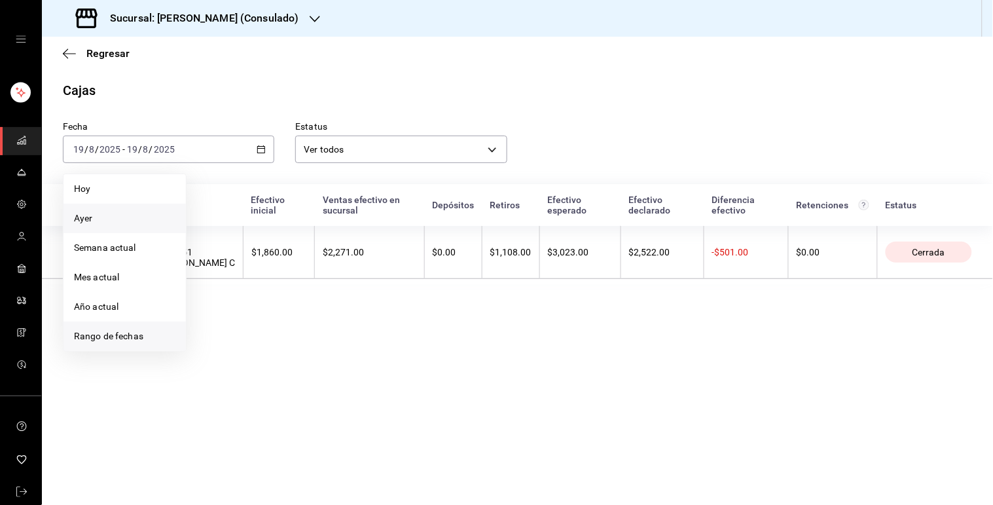
click at [105, 344] on li "Rango de fechas" at bounding box center [125, 335] width 122 height 29
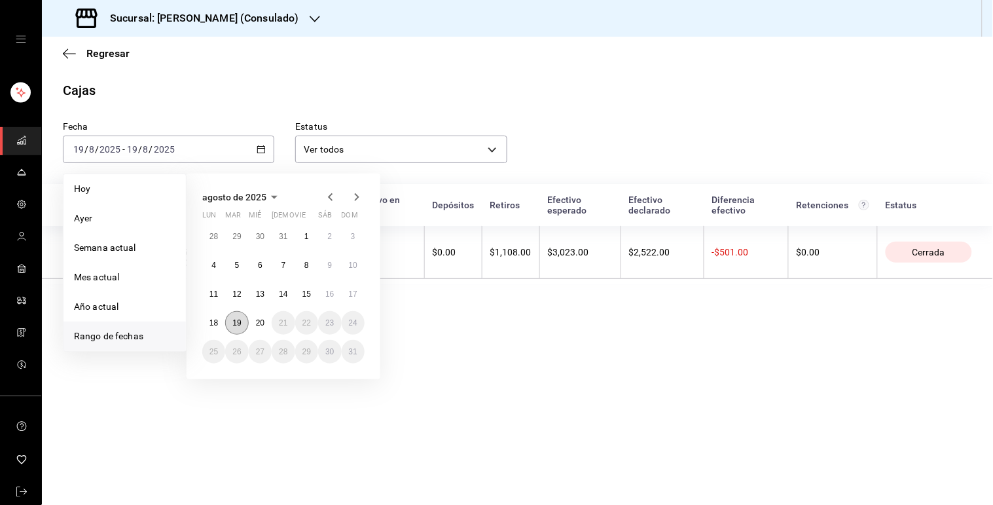
click at [230, 329] on button "19" at bounding box center [236, 323] width 23 height 24
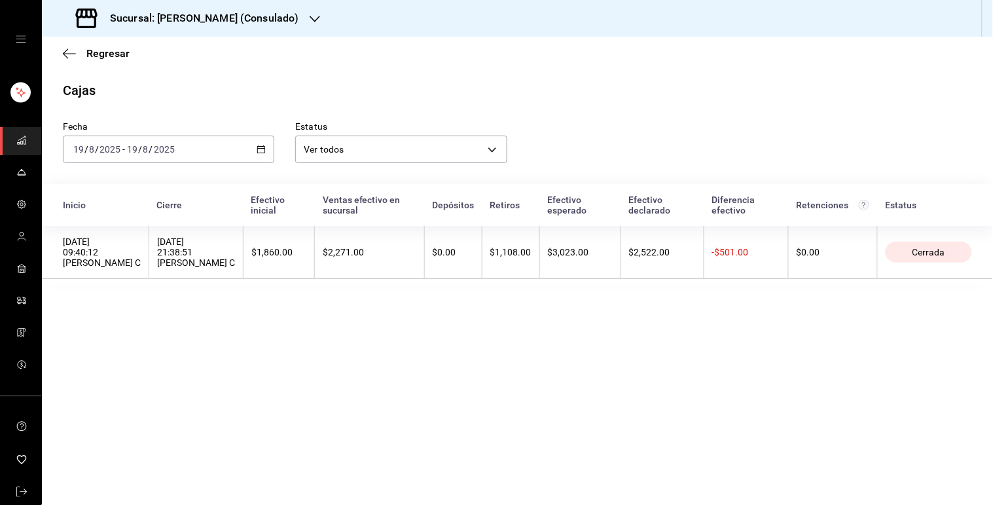
click at [315, 255] on th "$2,271.00" at bounding box center [369, 252] width 109 height 53
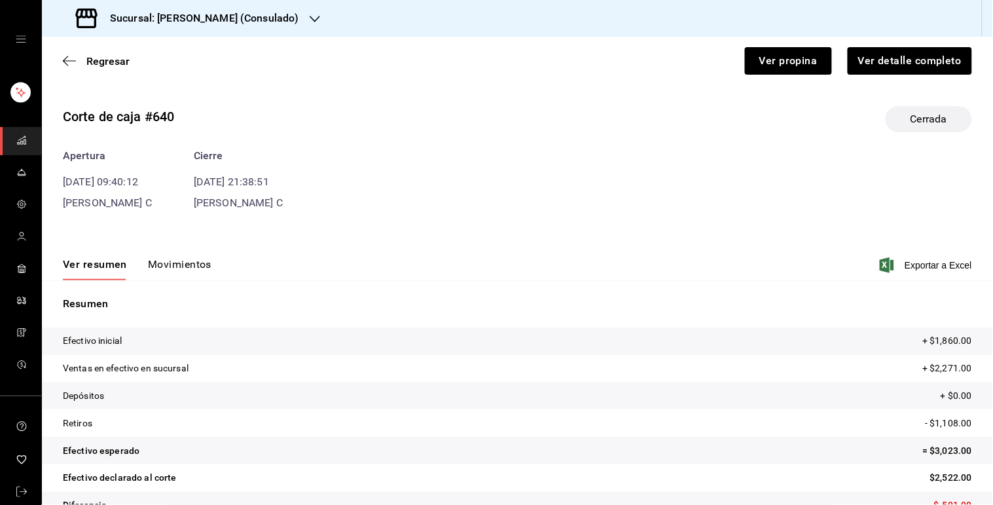
click at [195, 269] on button "Movimientos" at bounding box center [180, 269] width 64 height 22
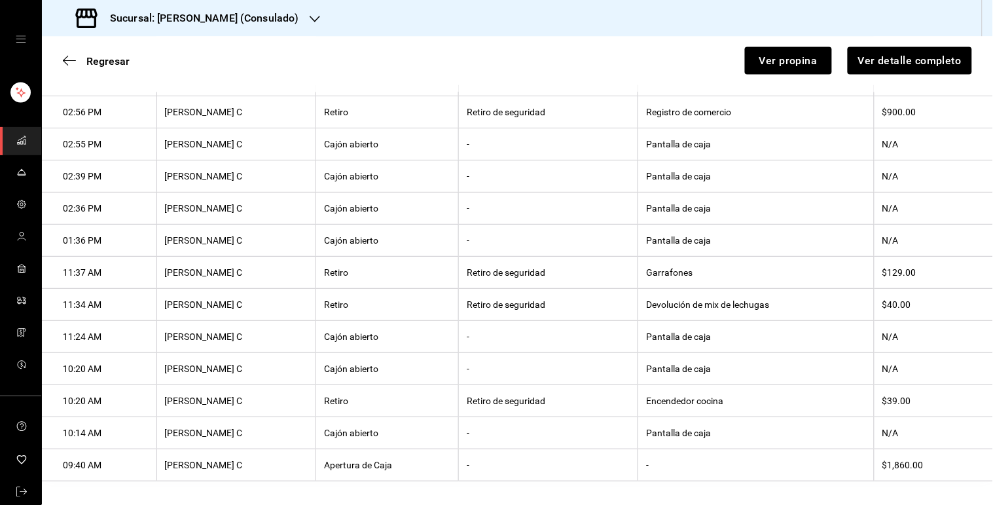
scroll to position [612, 0]
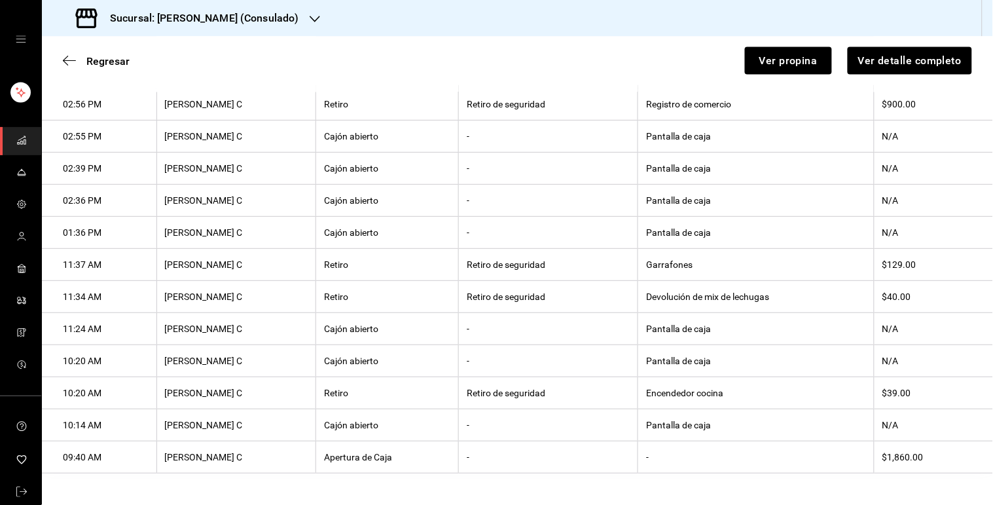
click at [650, 393] on th "Encendedor cocina" at bounding box center [756, 393] width 236 height 32
copy th "Encendedor cocina"
click at [662, 292] on th "Devolución de mix de lechugas" at bounding box center [756, 297] width 236 height 32
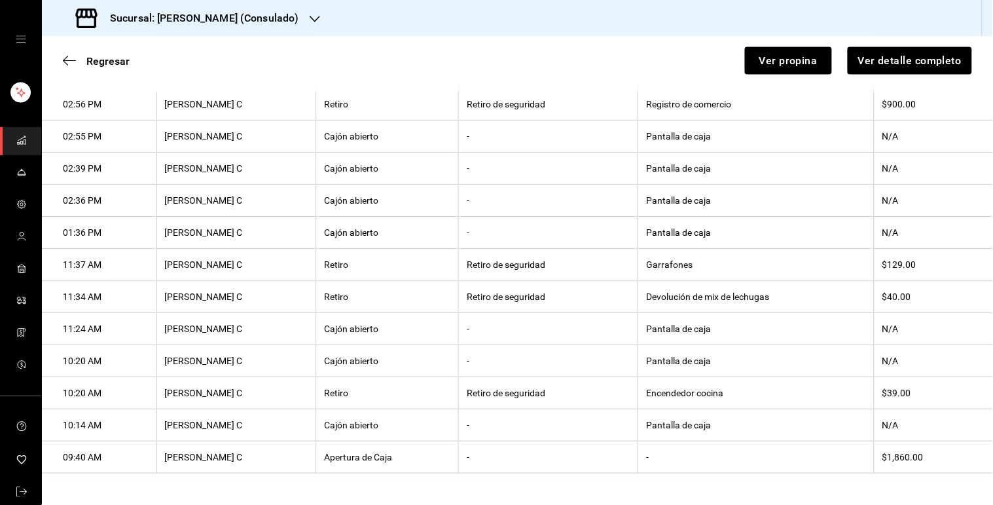
click at [662, 292] on th "Devolución de mix de lechugas" at bounding box center [756, 297] width 236 height 32
copy th "Devolución de mix de lechugas"
click at [638, 260] on th "Garrafones" at bounding box center [756, 265] width 236 height 32
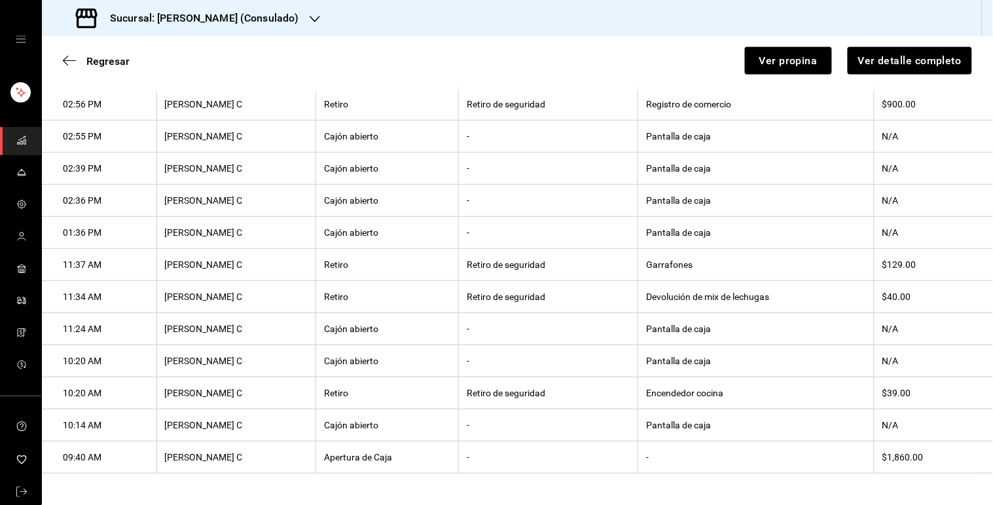
click at [638, 260] on th "Garrafones" at bounding box center [756, 265] width 236 height 32
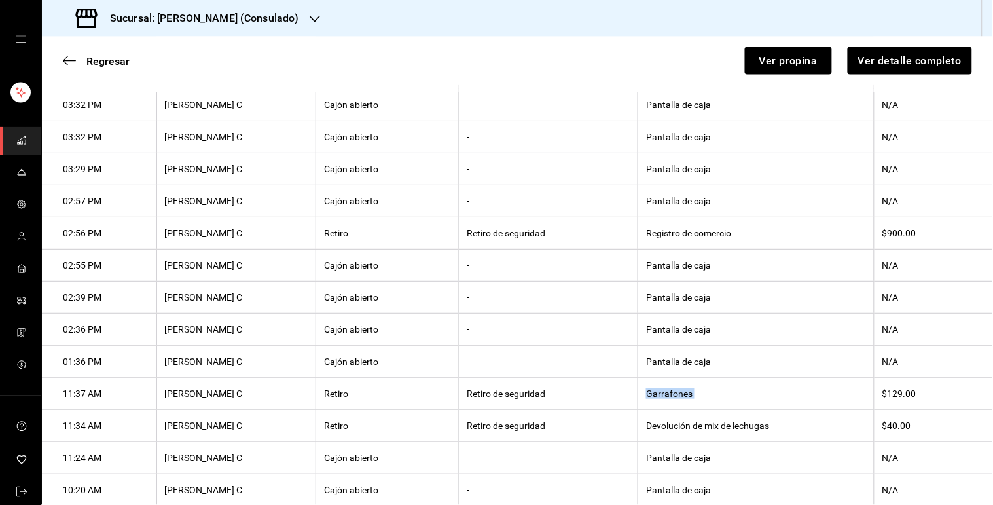
scroll to position [439, 0]
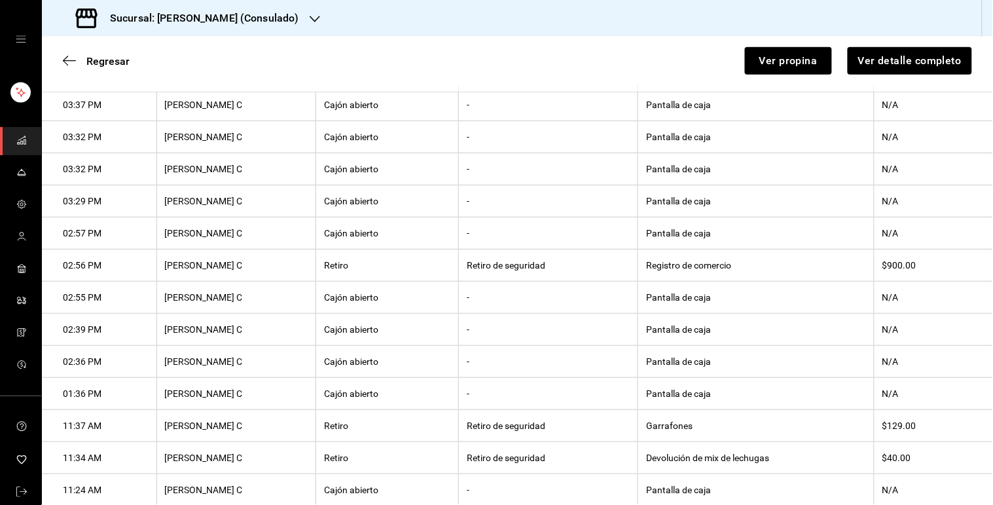
click at [653, 273] on th "Registro de comercio" at bounding box center [756, 265] width 236 height 32
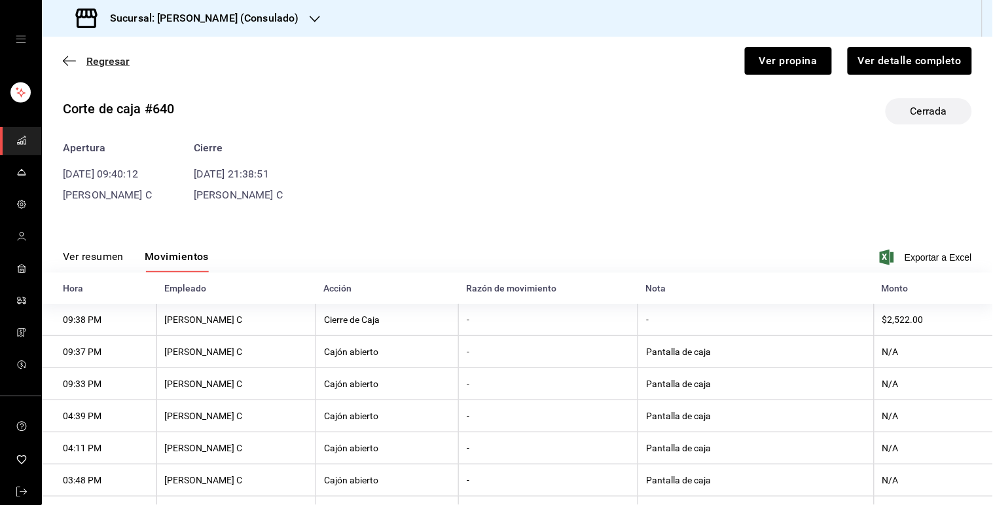
scroll to position [0, 0]
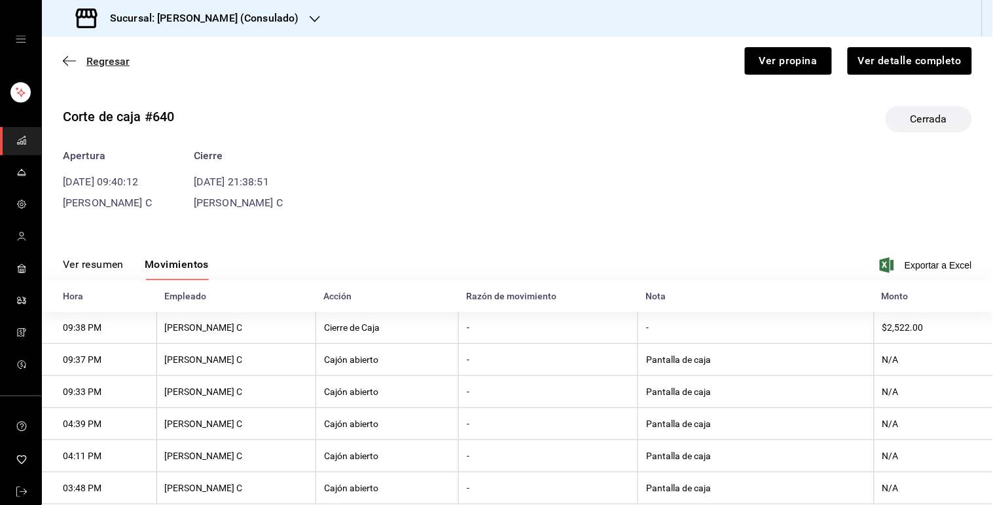
click at [112, 66] on span "Regresar" at bounding box center [107, 61] width 43 height 12
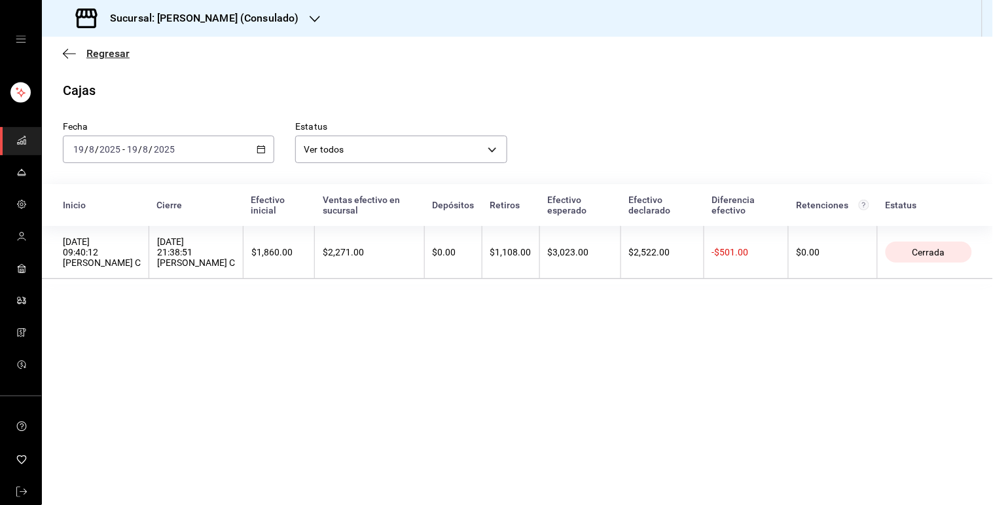
click at [63, 49] on icon "button" at bounding box center [69, 54] width 13 height 12
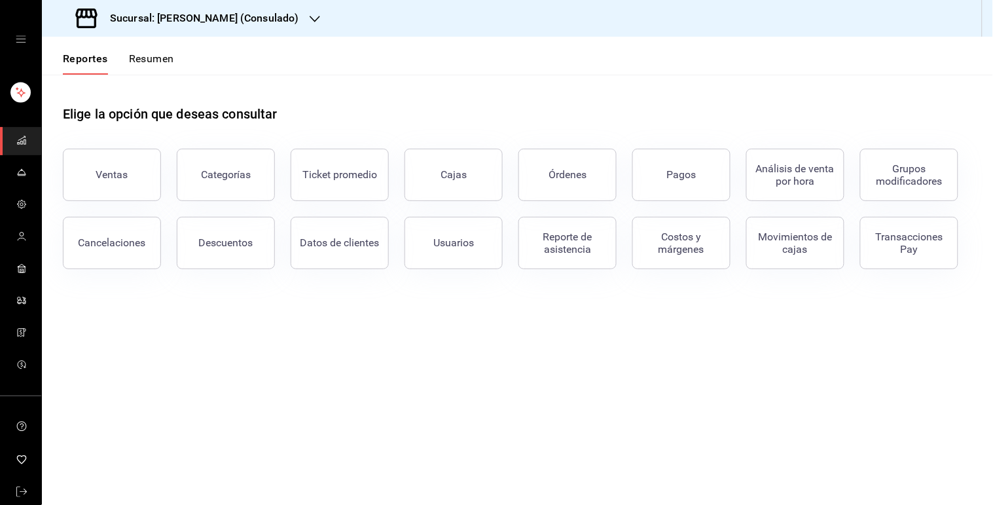
click at [310, 15] on icon "button" at bounding box center [315, 19] width 10 height 10
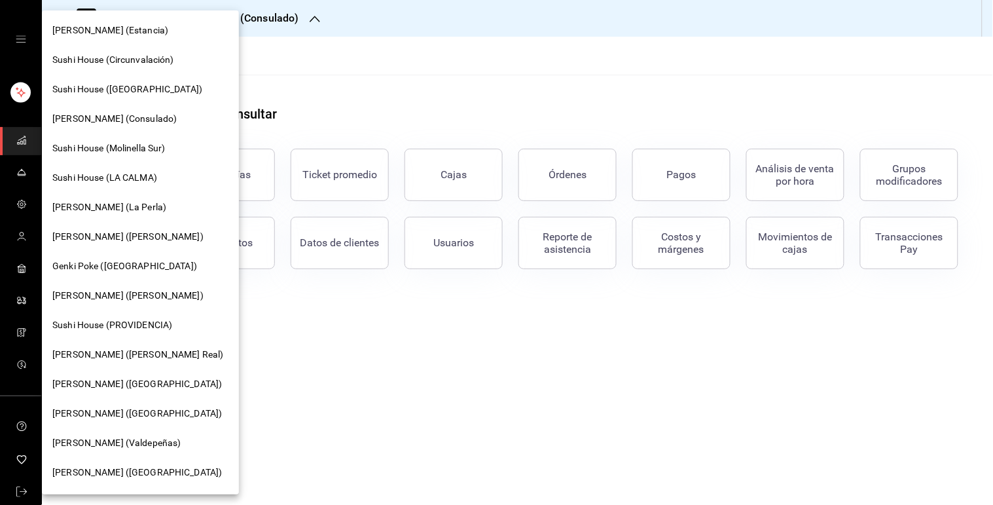
click at [130, 217] on div "[PERSON_NAME] (La Perla)" at bounding box center [140, 207] width 197 height 29
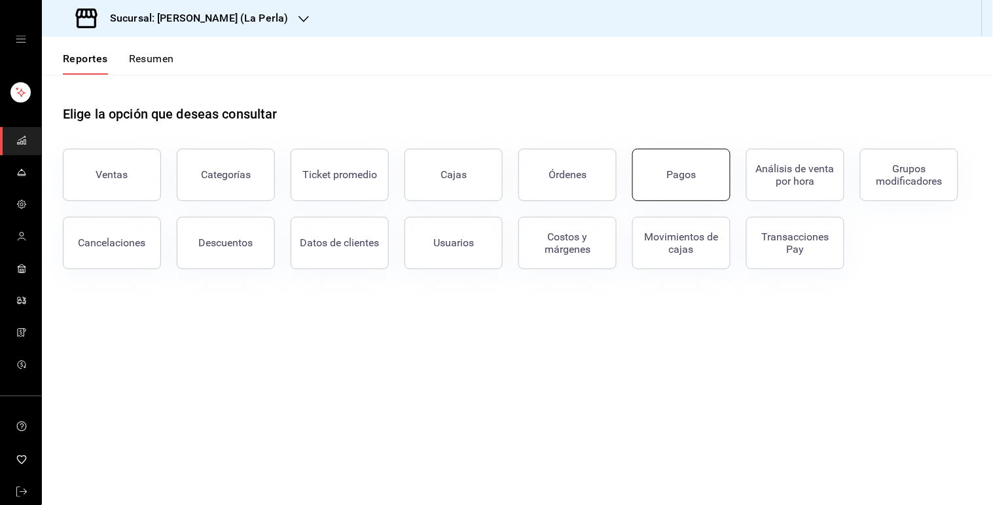
click at [717, 173] on button "Pagos" at bounding box center [682, 175] width 98 height 52
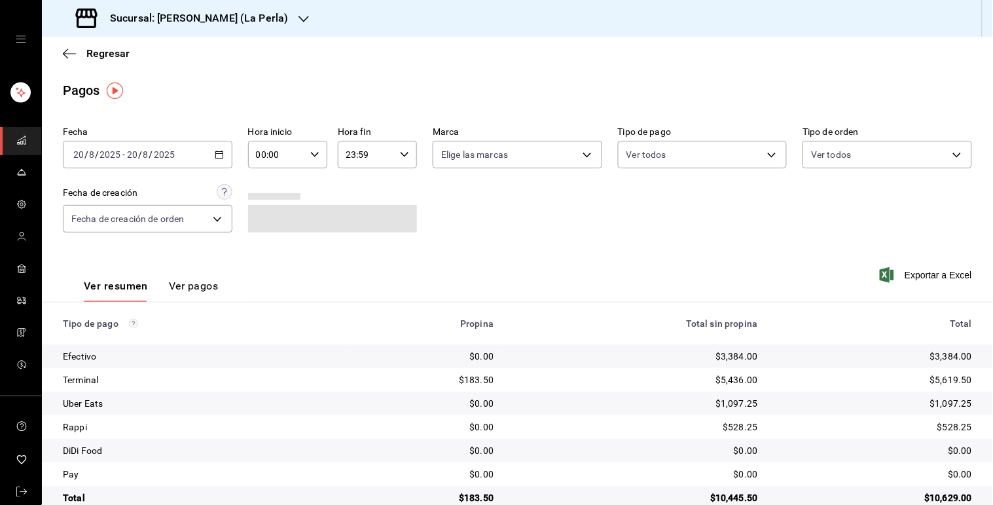
click at [217, 165] on div "[DATE] [DATE] - [DATE] [DATE]" at bounding box center [148, 155] width 170 height 28
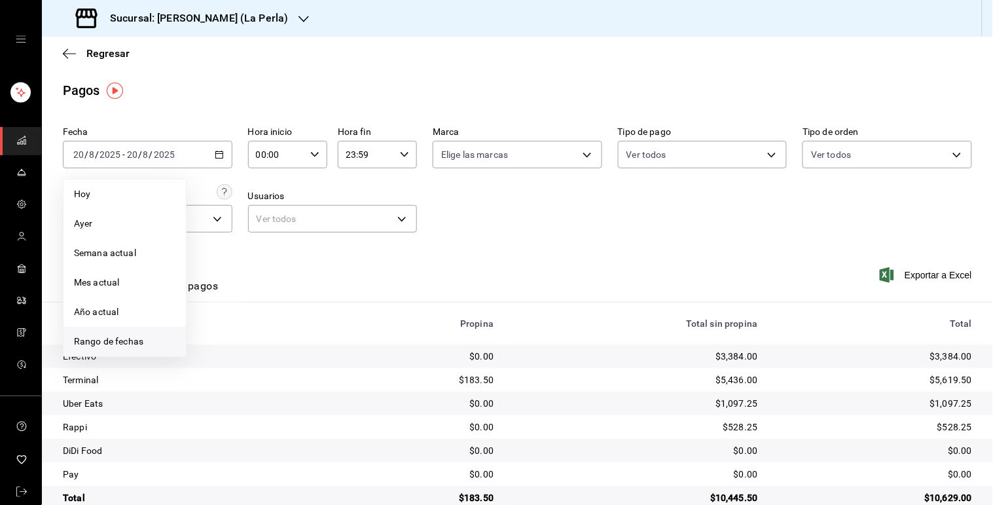
click at [147, 331] on li "Rango de fechas" at bounding box center [125, 341] width 122 height 29
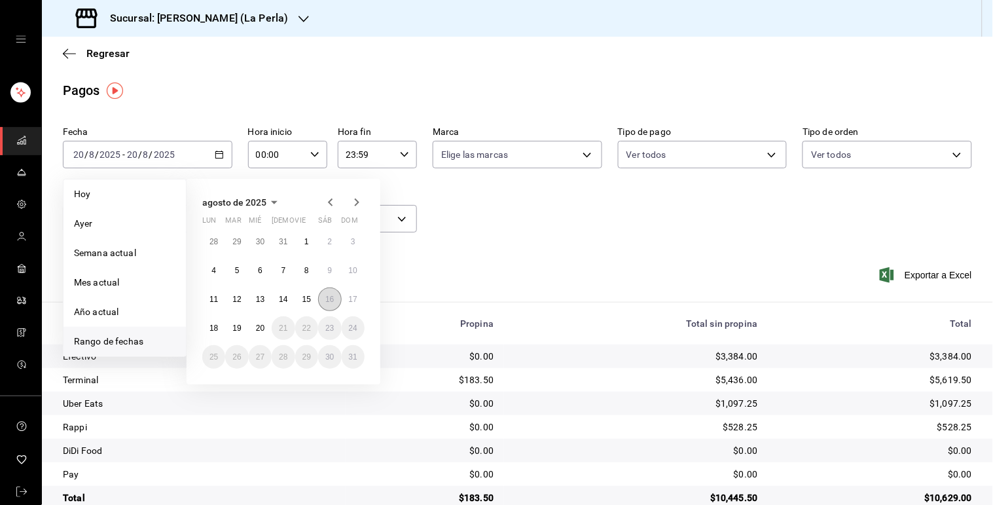
click at [326, 290] on button "16" at bounding box center [329, 299] width 23 height 24
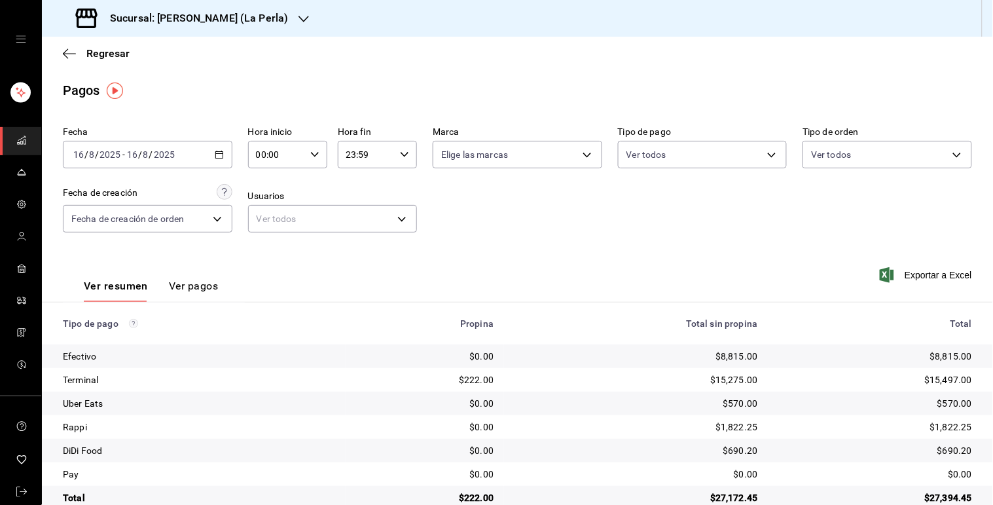
click at [217, 151] on icon "button" at bounding box center [219, 154] width 9 height 9
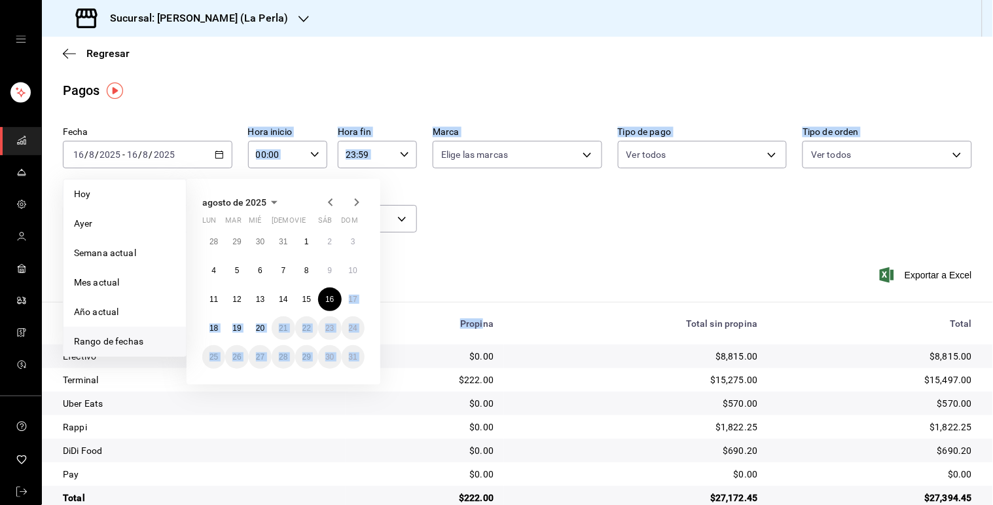
drag, startPoint x: 344, startPoint y: 287, endPoint x: 481, endPoint y: 322, distance: 142.0
click at [481, 322] on div "Fecha [DATE] [DATE] - [DATE] [DATE] [PERSON_NAME] Semana actual Mes actual Año …" at bounding box center [517, 315] width 951 height 388
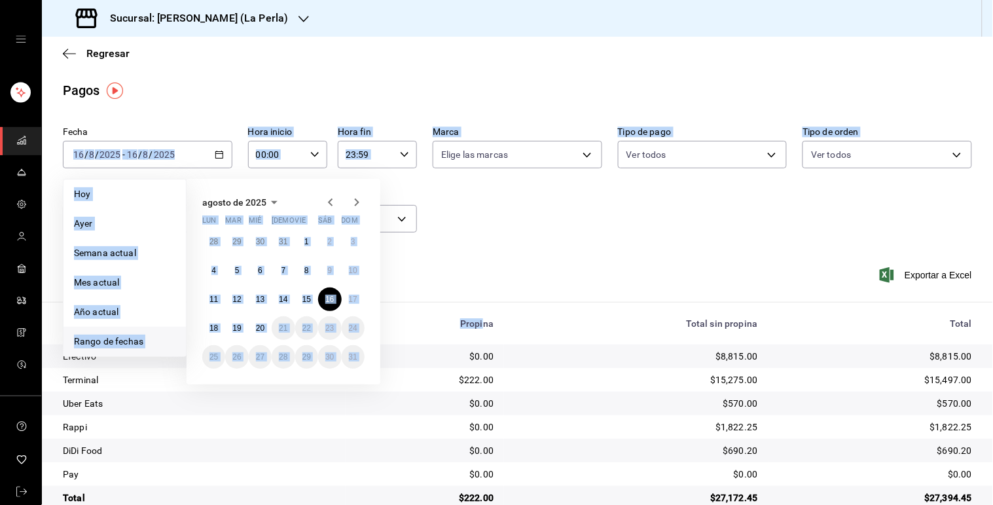
click at [481, 322] on div "Propina" at bounding box center [425, 323] width 138 height 10
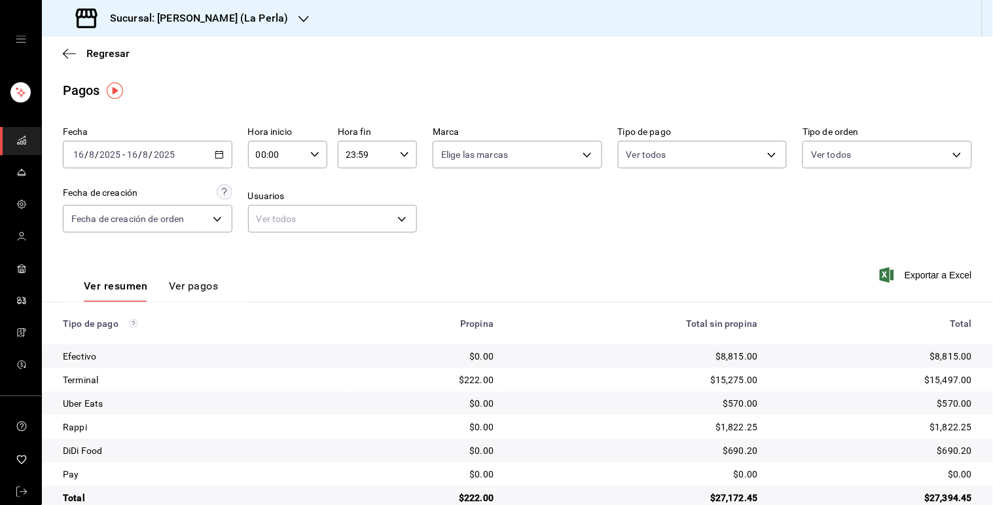
click at [215, 158] on icon "button" at bounding box center [219, 154] width 9 height 9
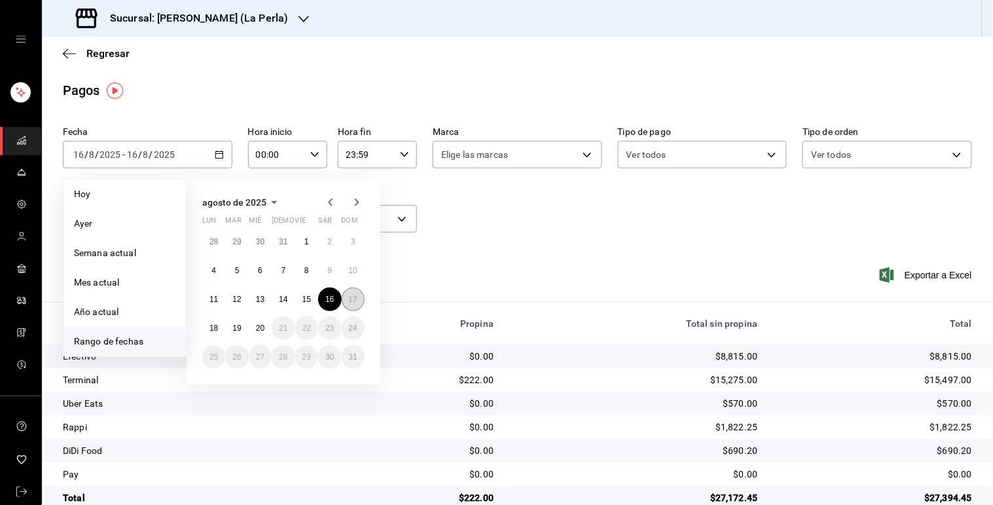
click at [350, 303] on abbr "17" at bounding box center [353, 299] width 9 height 9
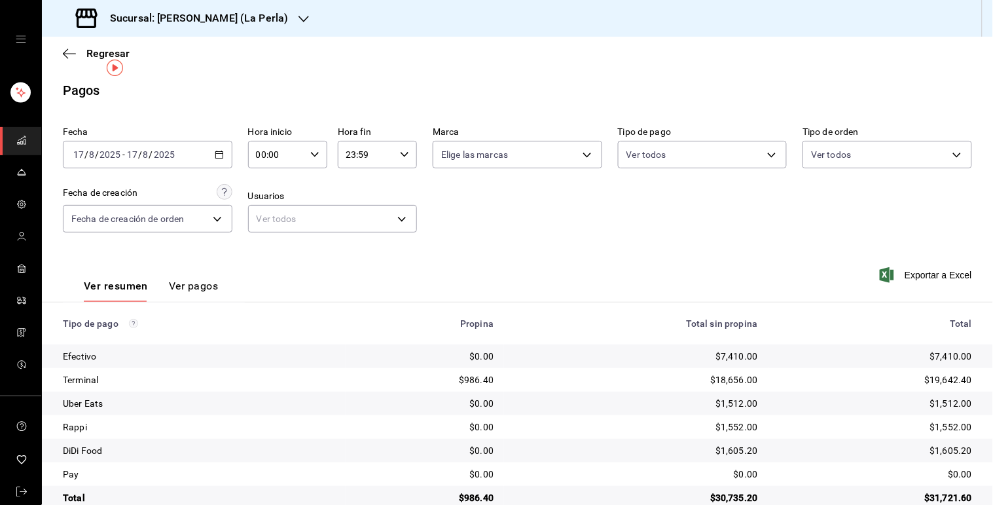
scroll to position [26, 0]
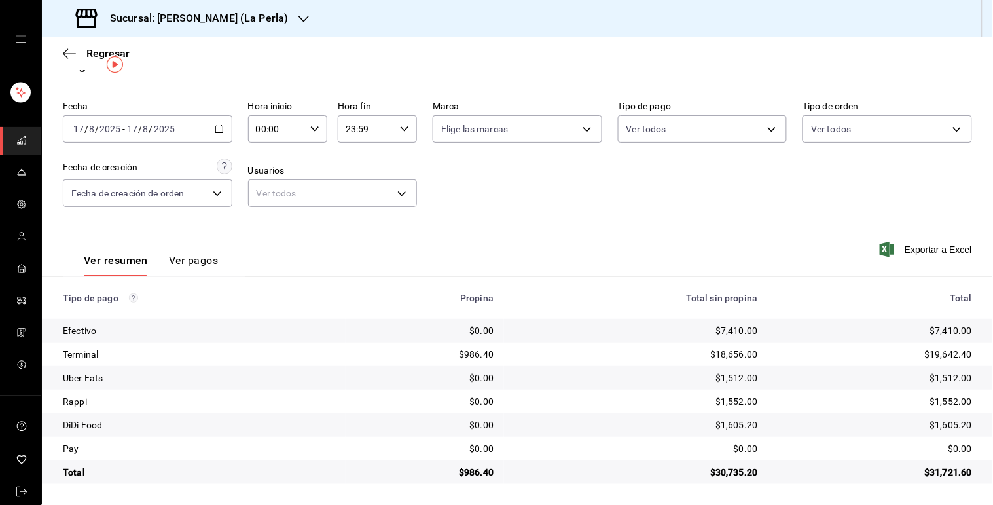
click at [650, 402] on div "$1,552.00" at bounding box center [636, 401] width 243 height 13
click at [215, 130] on icon "button" at bounding box center [219, 128] width 9 height 9
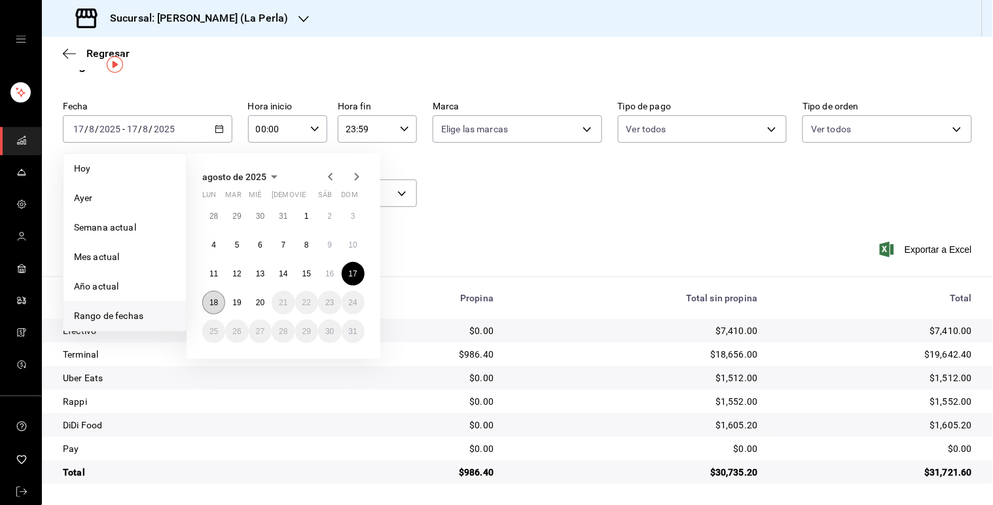
click at [217, 293] on button "18" at bounding box center [213, 303] width 23 height 24
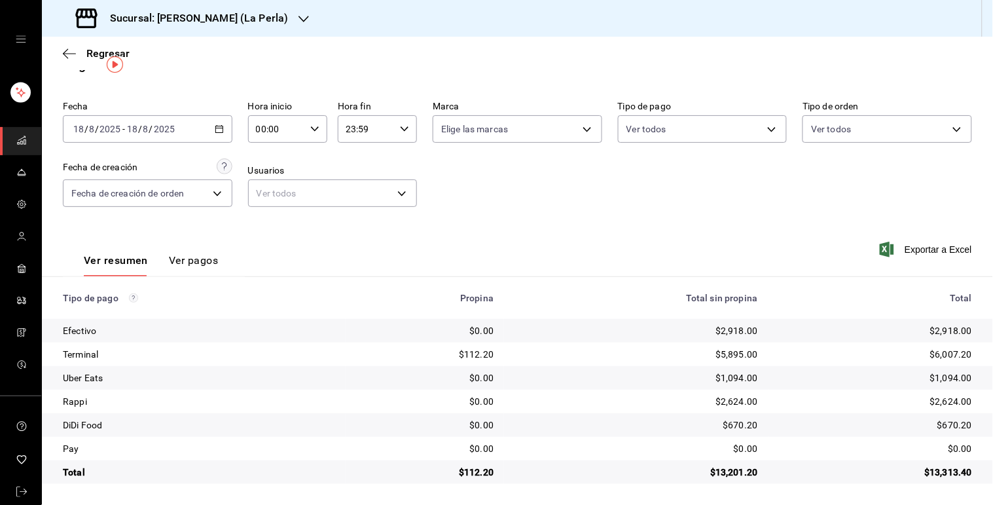
click at [219, 125] on icon "button" at bounding box center [219, 128] width 9 height 9
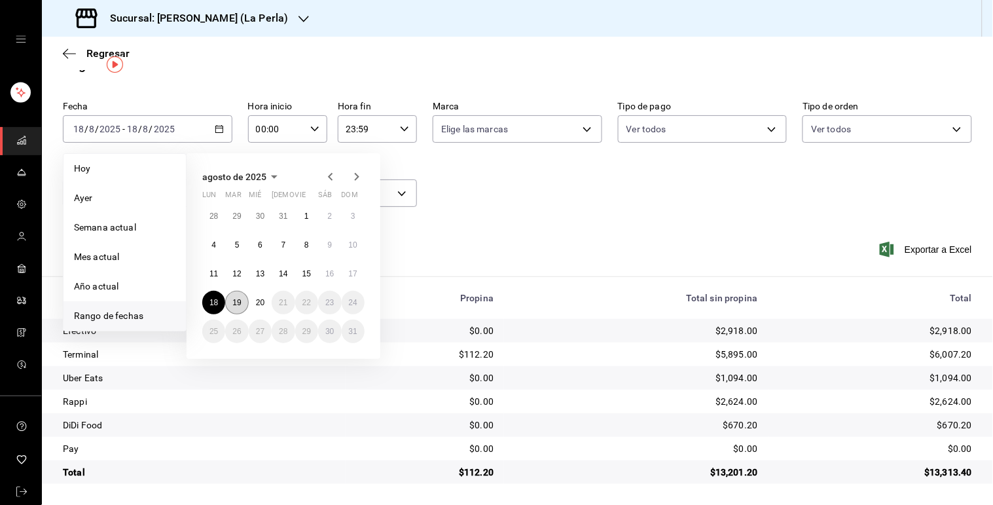
click at [240, 299] on abbr "19" at bounding box center [236, 302] width 9 height 9
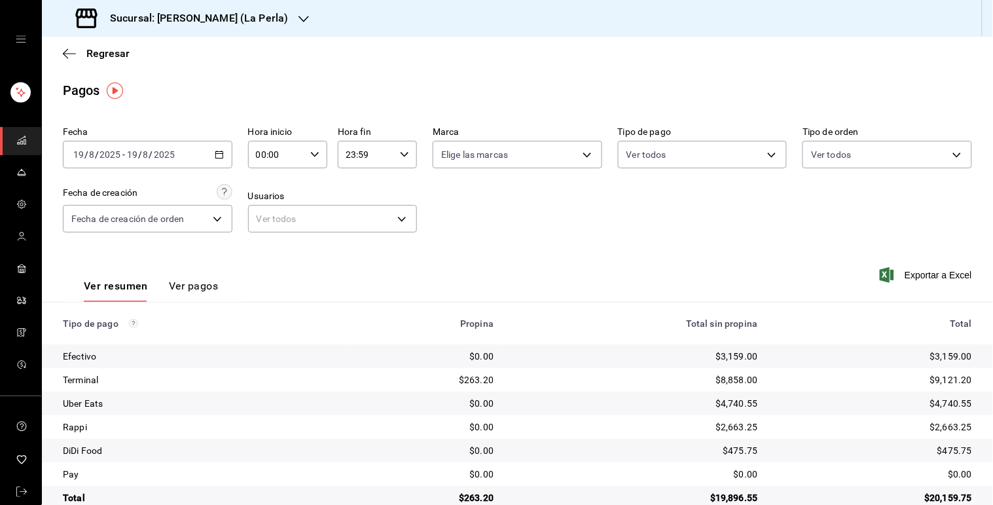
click at [92, 46] on div "Regresar" at bounding box center [517, 53] width 951 height 33
click at [94, 57] on span "Regresar" at bounding box center [107, 53] width 43 height 12
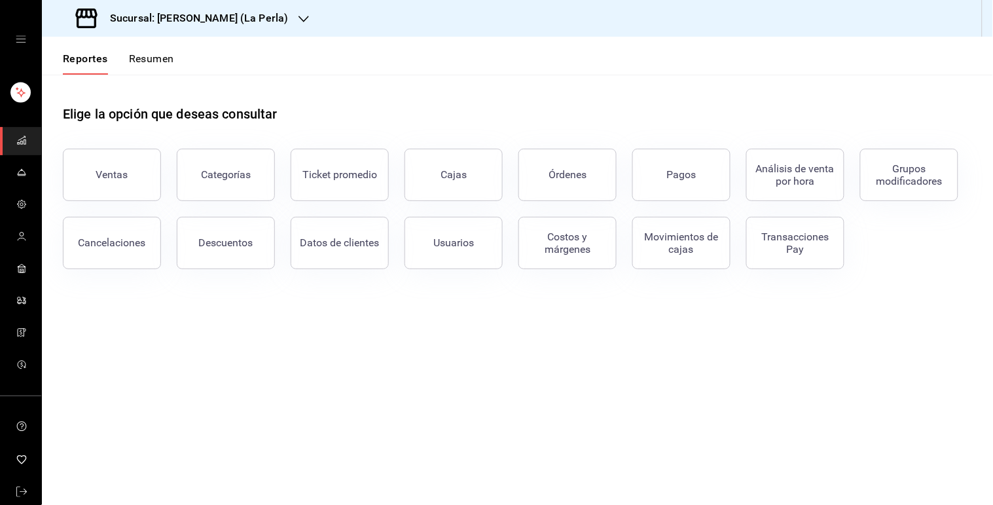
click at [151, 54] on button "Resumen" at bounding box center [151, 63] width 45 height 22
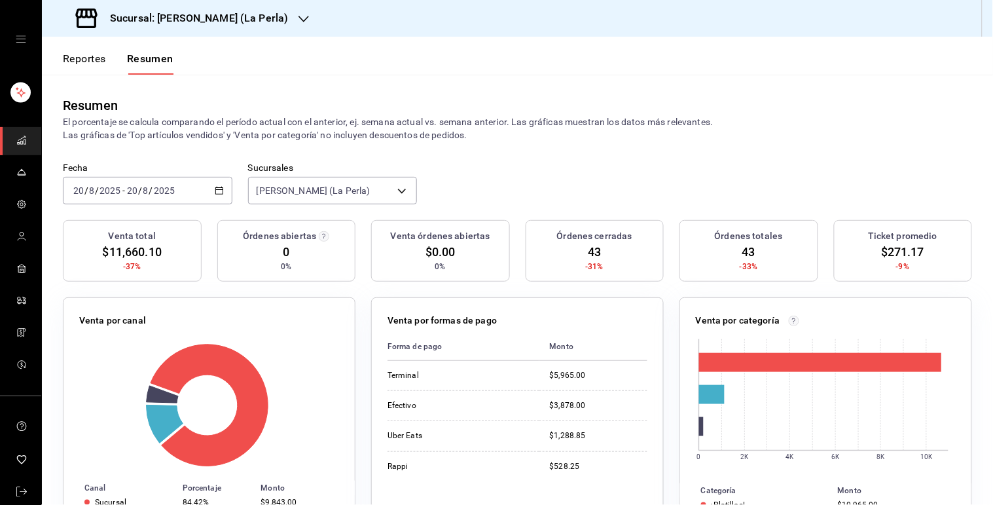
click at [215, 187] on icon "button" at bounding box center [219, 190] width 9 height 9
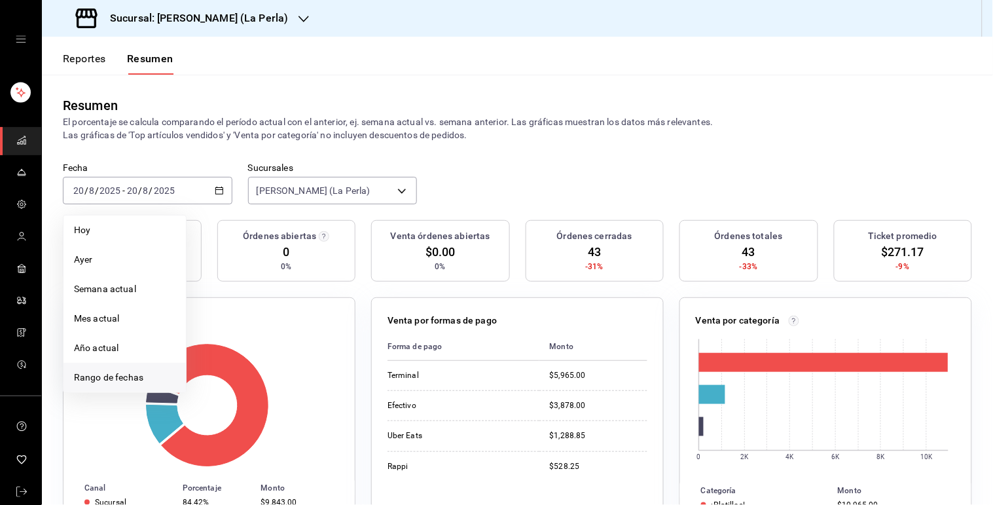
click at [141, 369] on li "Rango de fechas" at bounding box center [125, 377] width 122 height 29
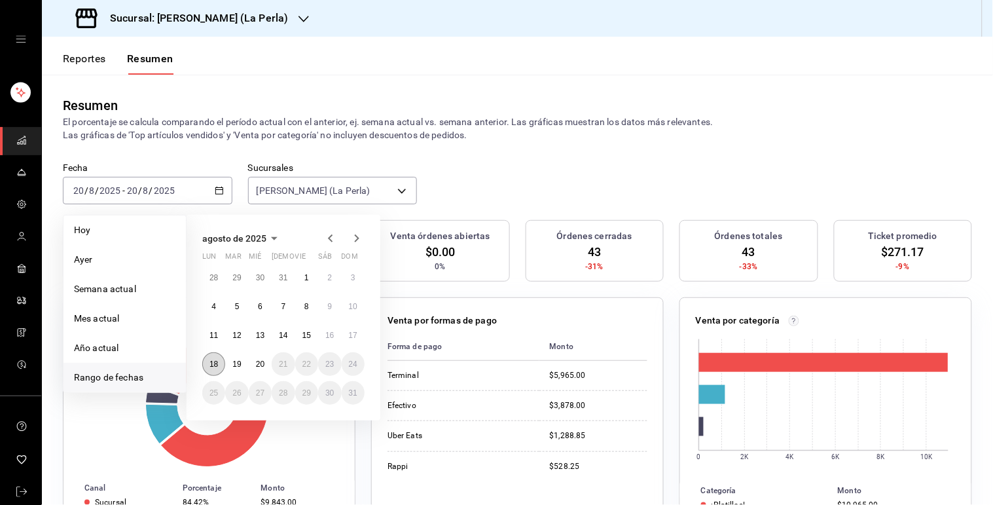
click at [217, 359] on abbr "18" at bounding box center [214, 363] width 9 height 9
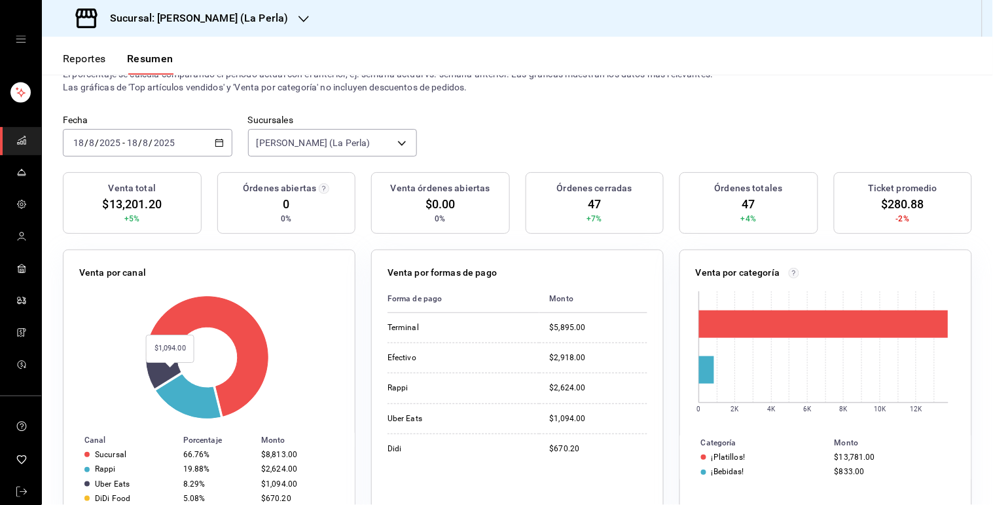
scroll to position [20, 0]
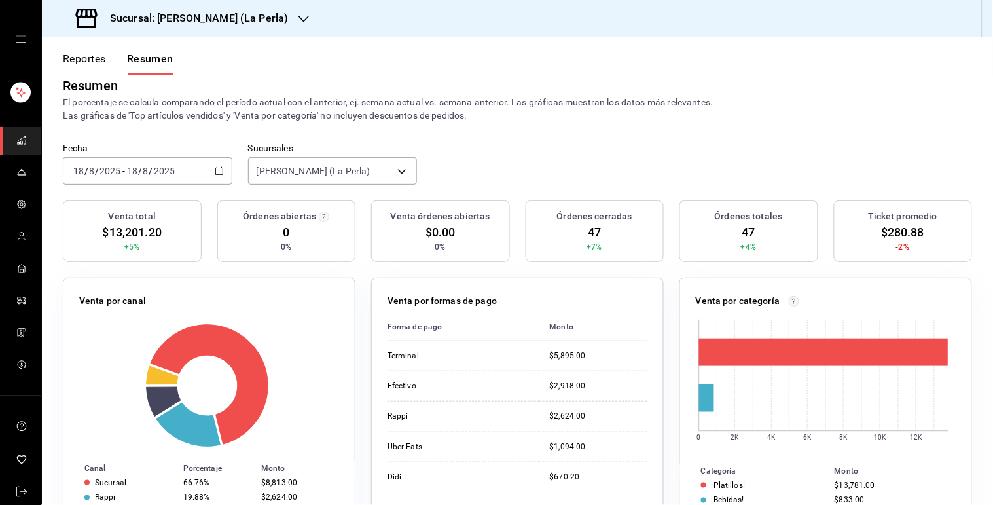
click at [220, 182] on div "[DATE] [DATE] - [DATE] [DATE]" at bounding box center [148, 171] width 170 height 28
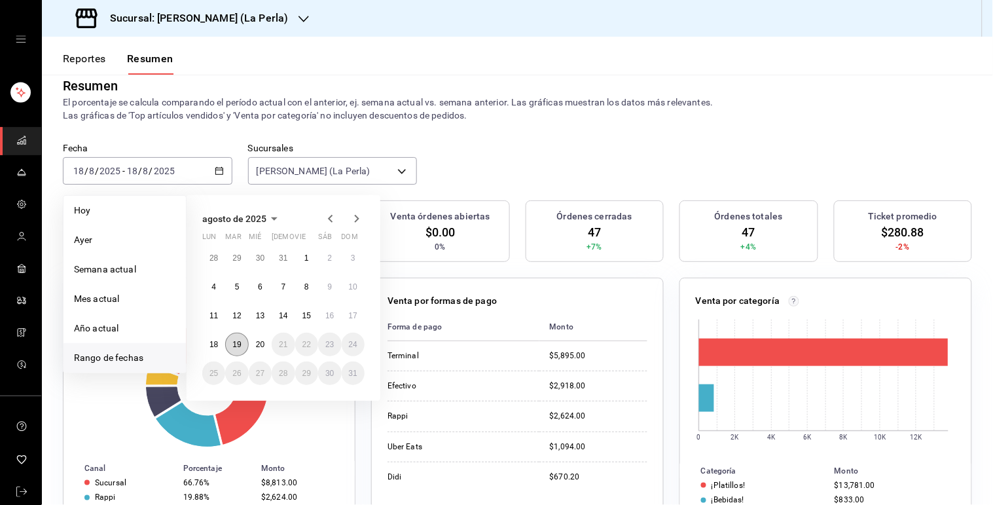
click at [246, 337] on button "19" at bounding box center [236, 345] width 23 height 24
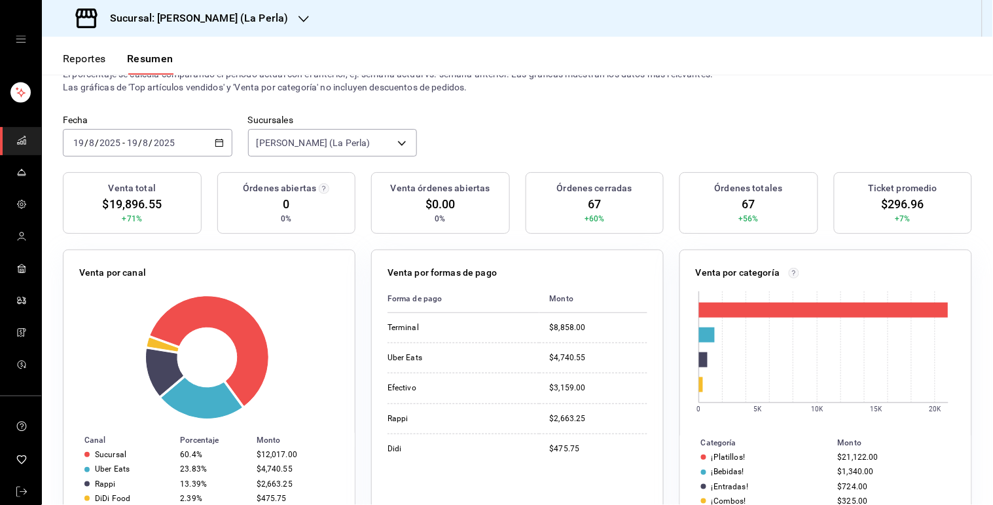
scroll to position [20, 0]
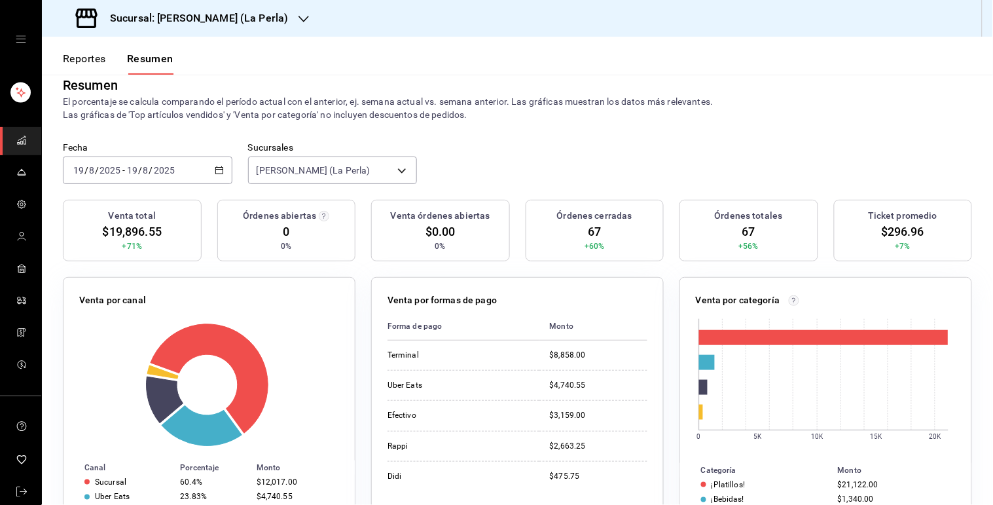
click at [85, 65] on button "Reportes" at bounding box center [84, 63] width 43 height 22
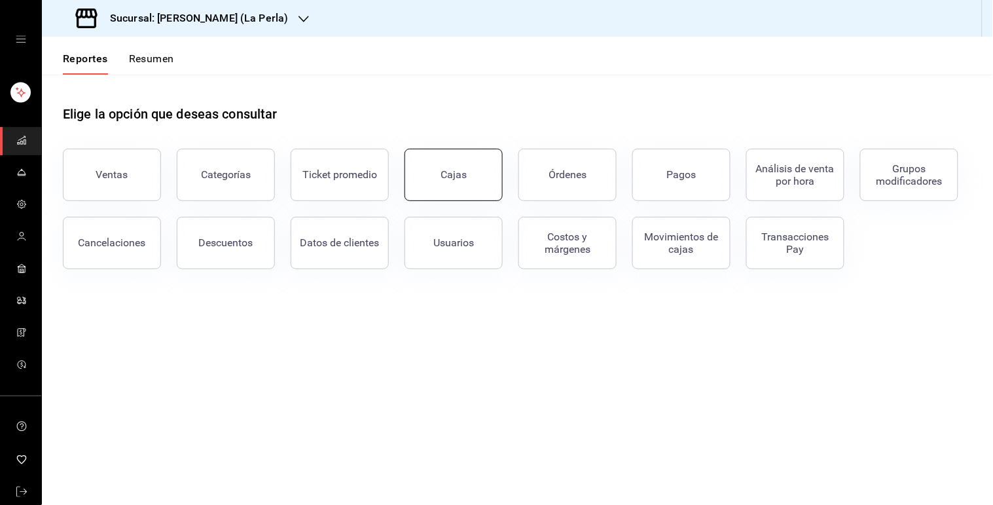
click at [463, 190] on button "Cajas" at bounding box center [454, 175] width 98 height 52
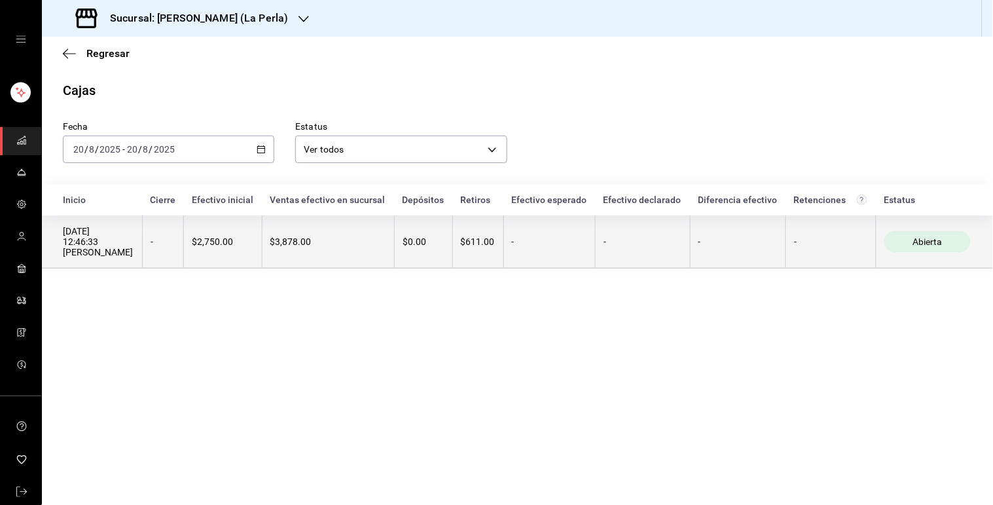
click at [375, 247] on div "$3,878.00" at bounding box center [328, 241] width 116 height 10
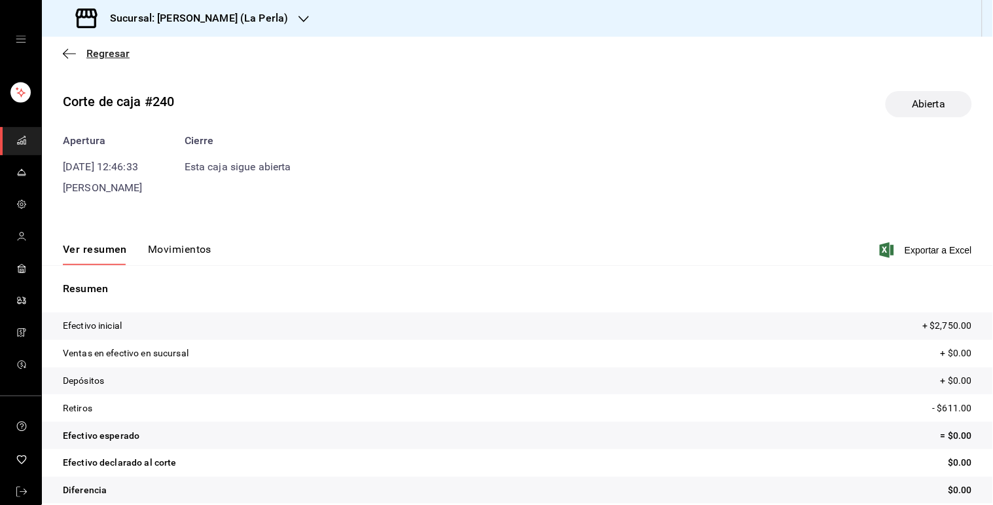
click at [94, 55] on span "Regresar" at bounding box center [107, 53] width 43 height 12
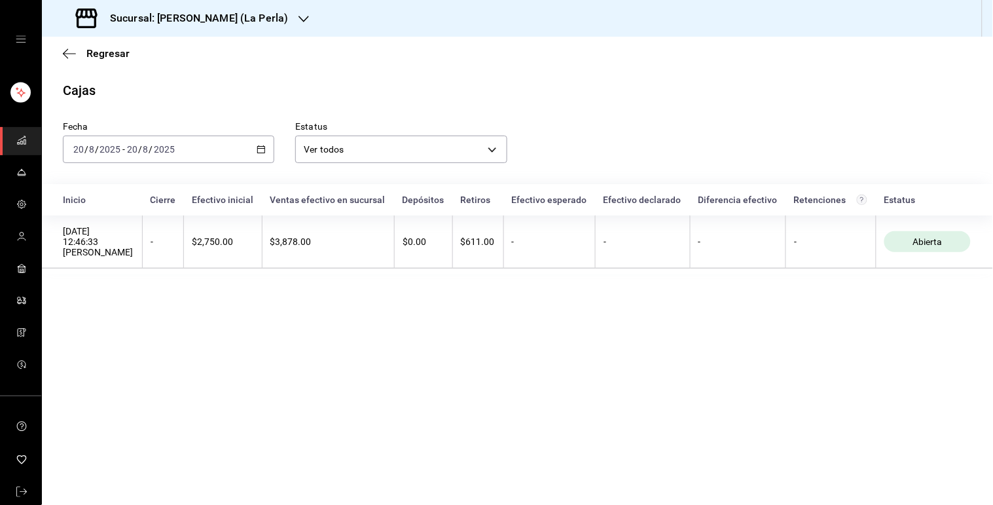
click at [260, 152] on icon "button" at bounding box center [261, 149] width 9 height 9
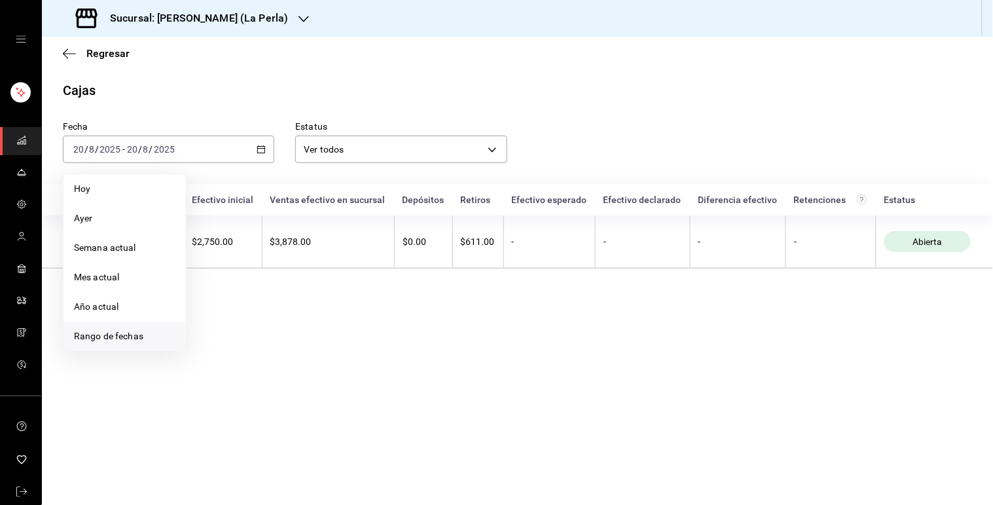
click at [122, 340] on span "Rango de fechas" at bounding box center [124, 336] width 101 height 14
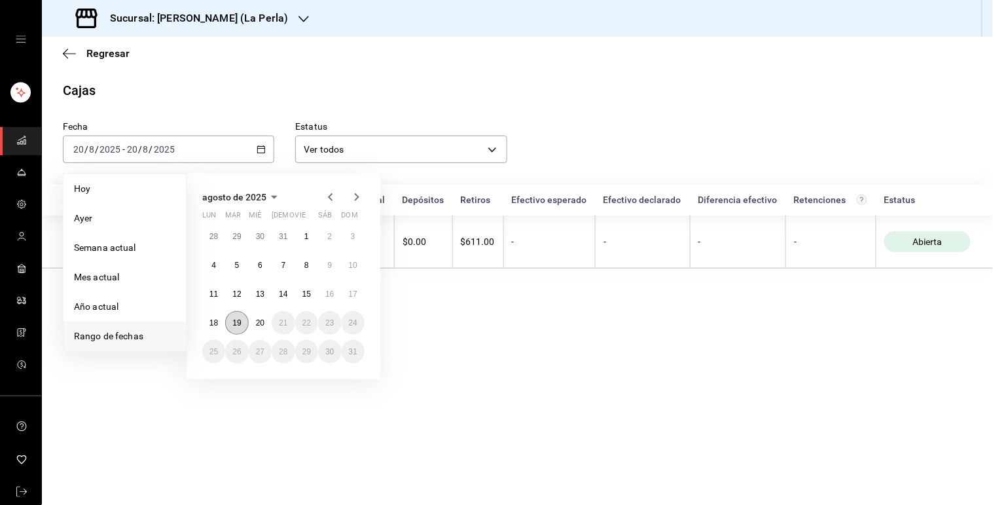
click at [243, 323] on button "19" at bounding box center [236, 323] width 23 height 24
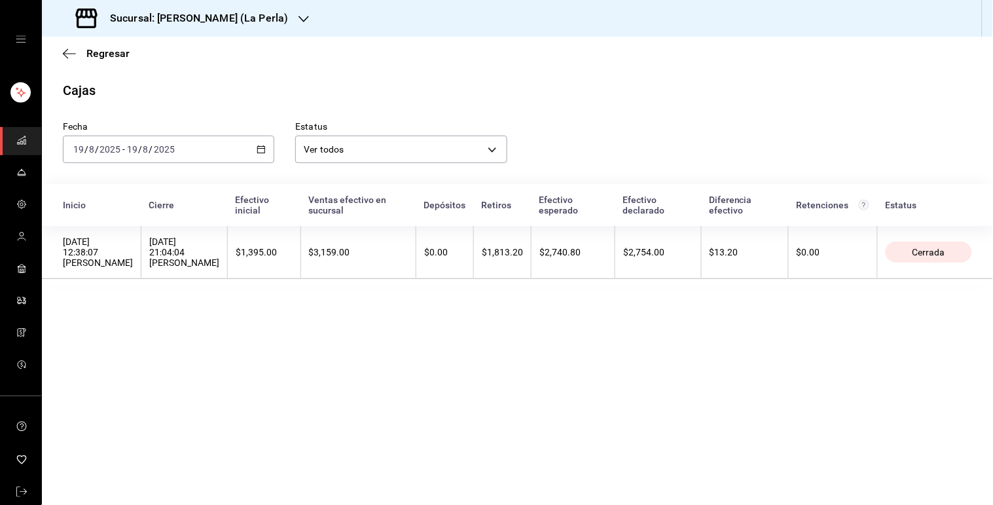
click at [354, 244] on th "$3,159.00" at bounding box center [358, 252] width 115 height 53
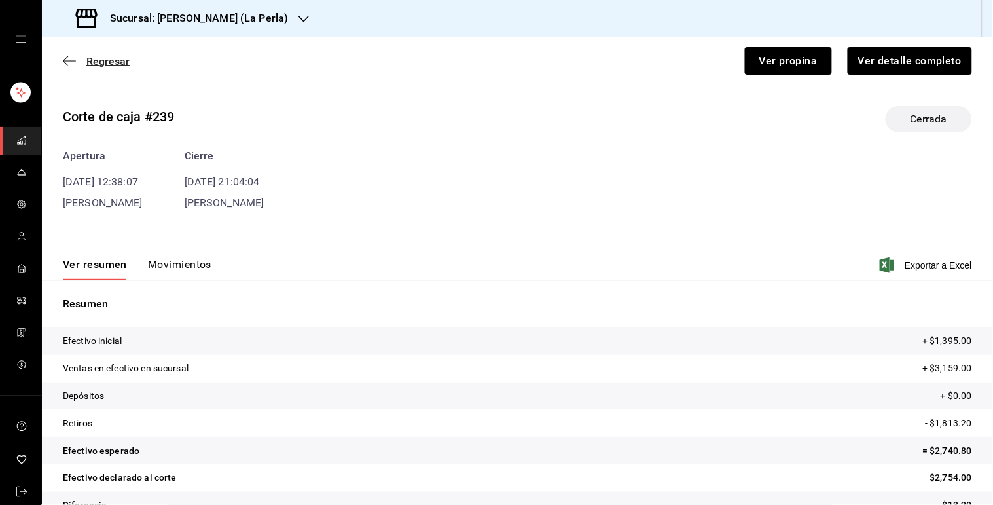
click at [111, 55] on span "Regresar" at bounding box center [107, 61] width 43 height 12
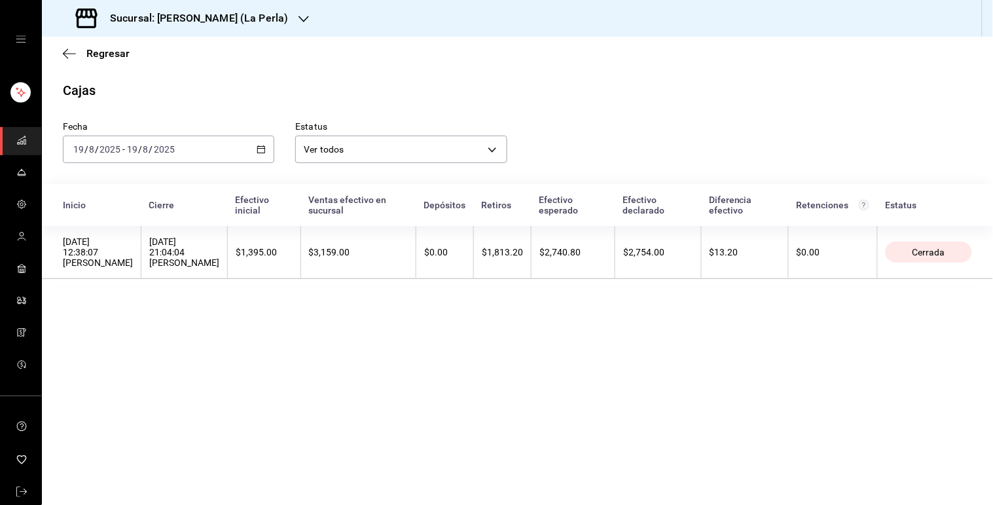
click at [260, 147] on icon "button" at bounding box center [261, 149] width 9 height 9
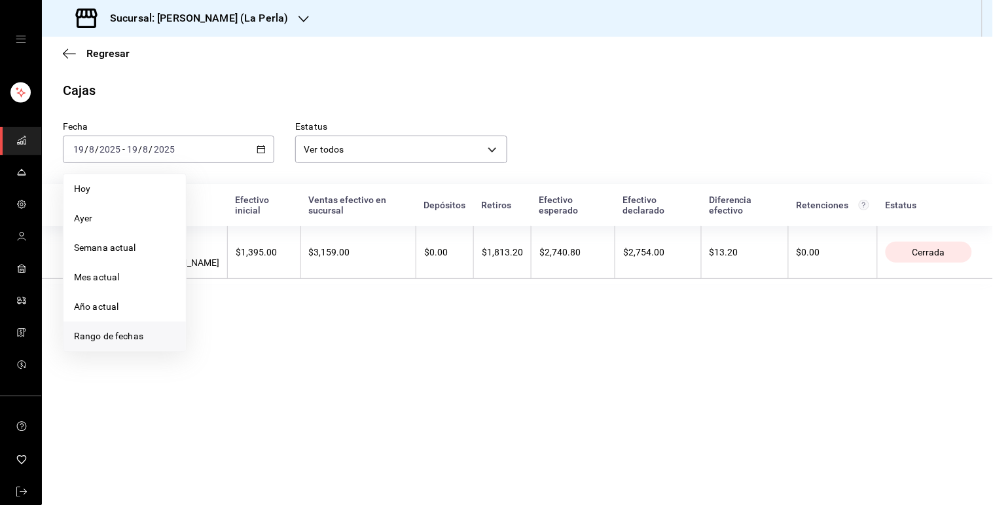
click at [90, 328] on li "Rango de fechas" at bounding box center [125, 335] width 122 height 29
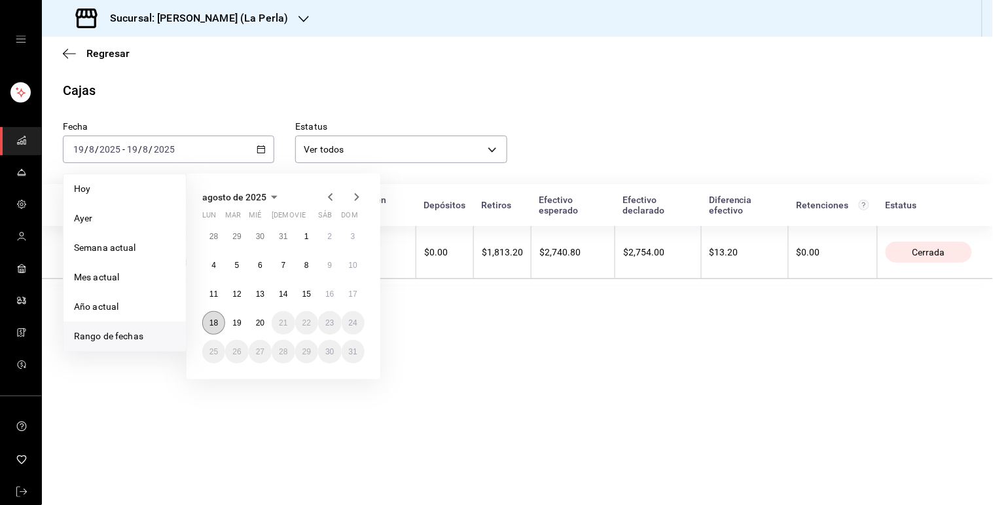
click at [207, 320] on button "18" at bounding box center [213, 323] width 23 height 24
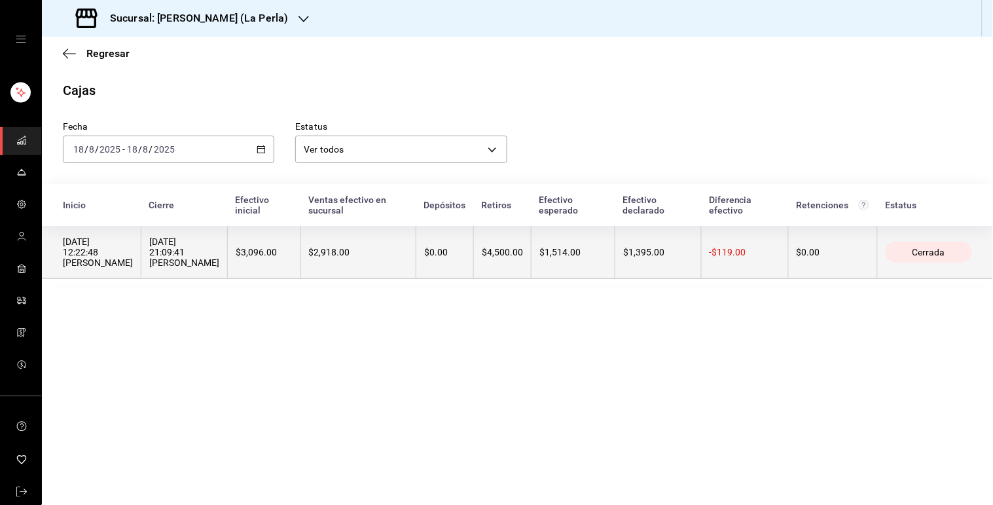
click at [364, 236] on th "$2,918.00" at bounding box center [358, 252] width 115 height 53
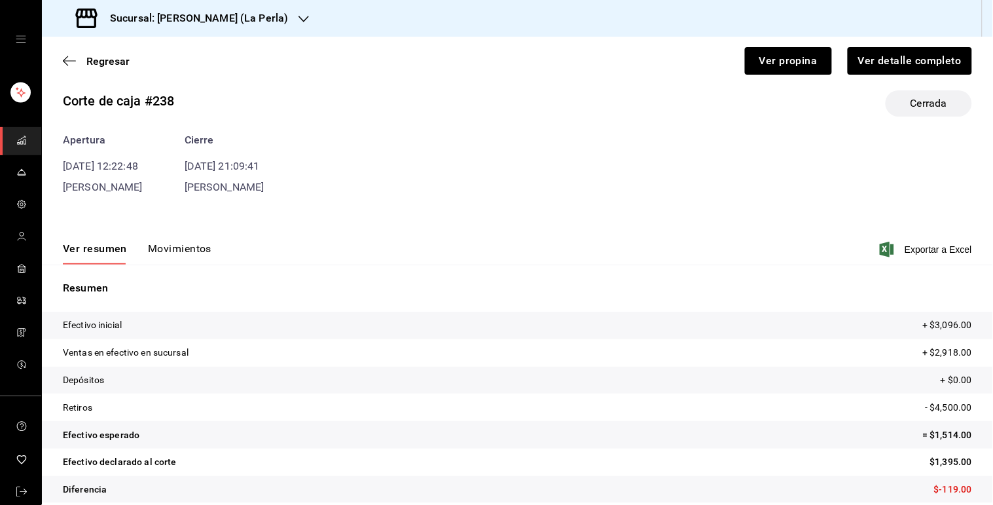
scroll to position [29, 0]
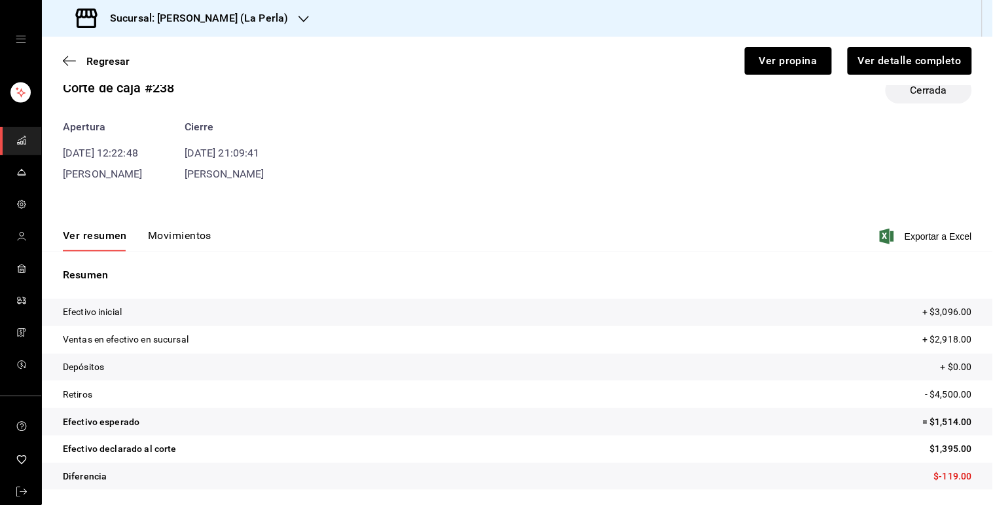
click at [179, 232] on button "Movimientos" at bounding box center [180, 240] width 64 height 22
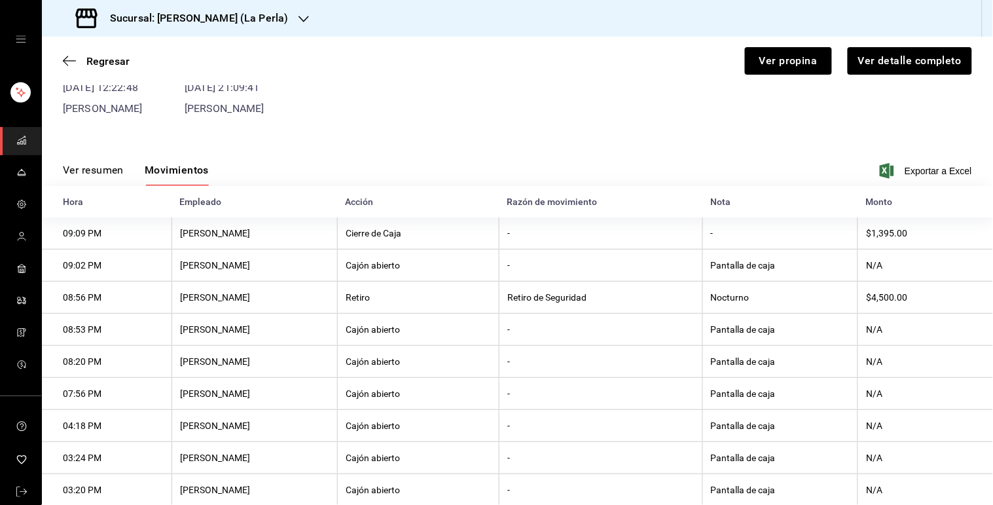
scroll to position [0, 0]
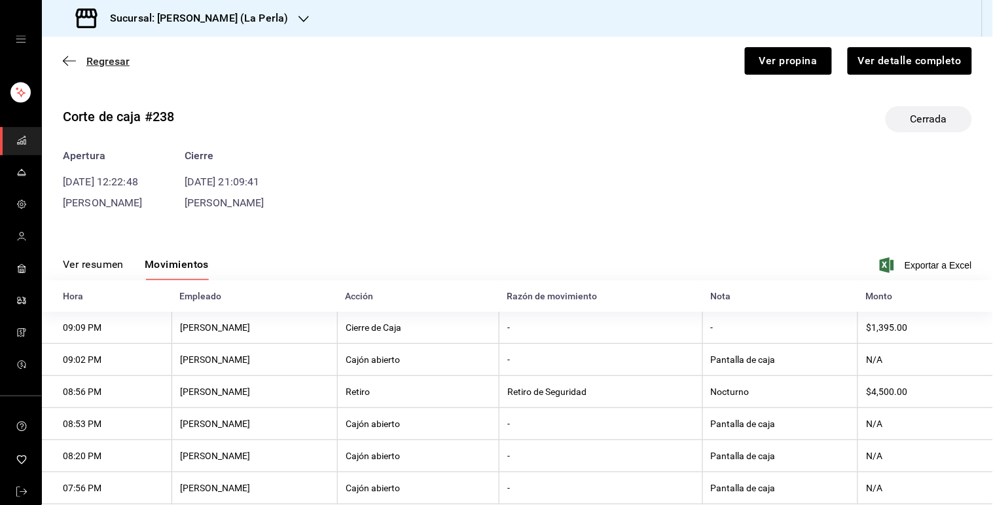
click at [111, 60] on span "Regresar" at bounding box center [107, 61] width 43 height 12
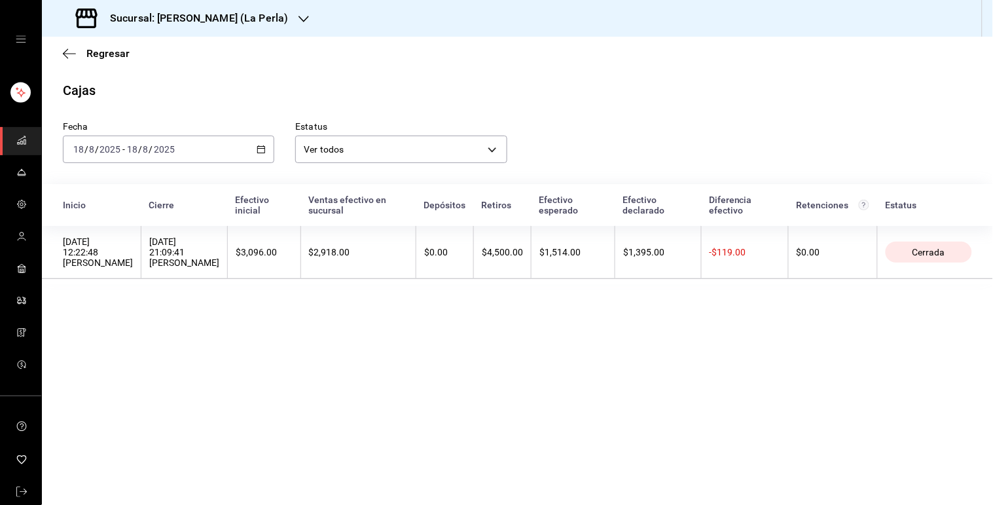
click at [263, 151] on icon "button" at bounding box center [261, 149] width 9 height 9
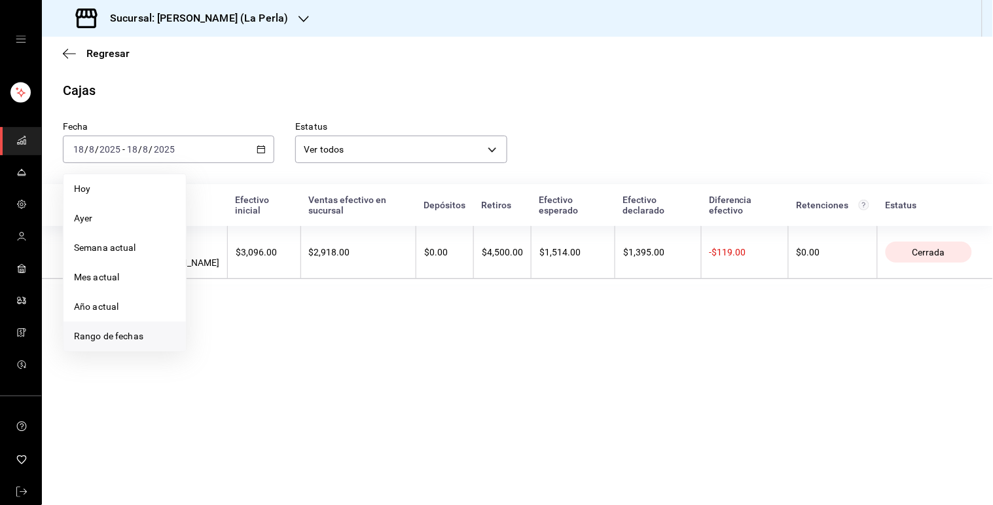
click at [130, 333] on span "Rango de fechas" at bounding box center [124, 336] width 101 height 14
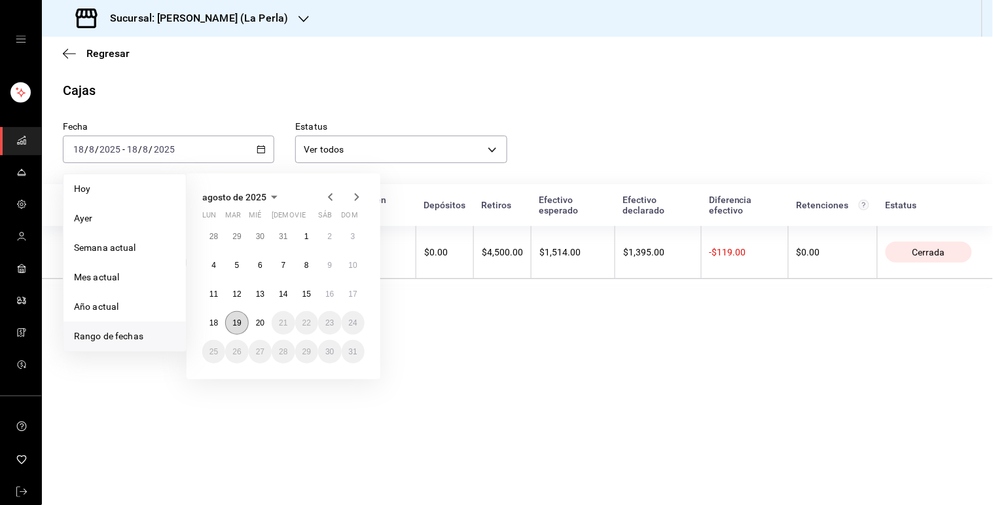
click at [240, 318] on abbr "19" at bounding box center [236, 322] width 9 height 9
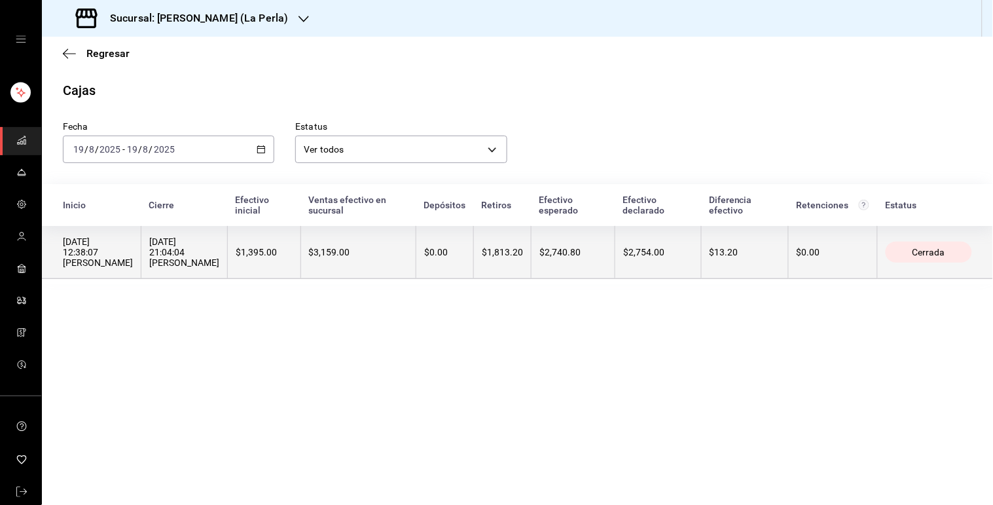
click at [358, 249] on div "$3,159.00" at bounding box center [358, 252] width 99 height 10
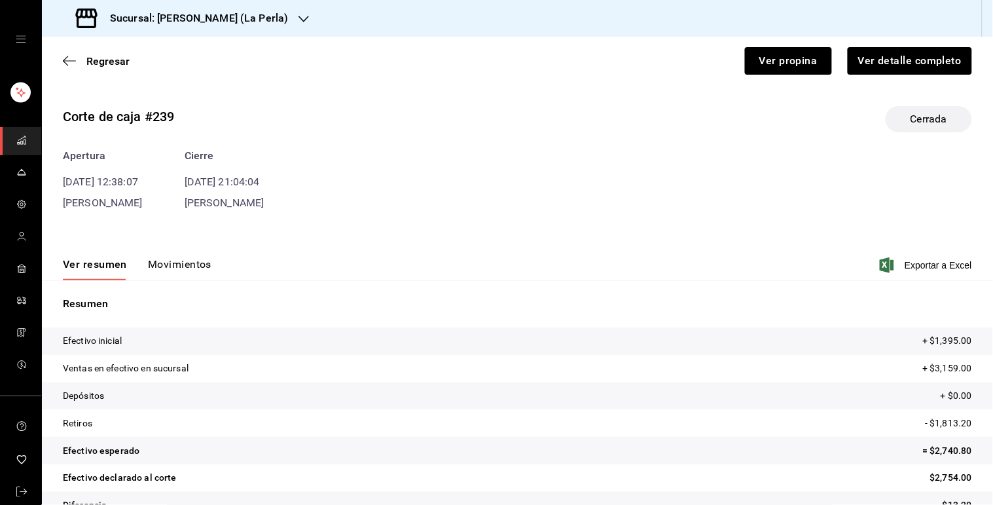
scroll to position [29, 0]
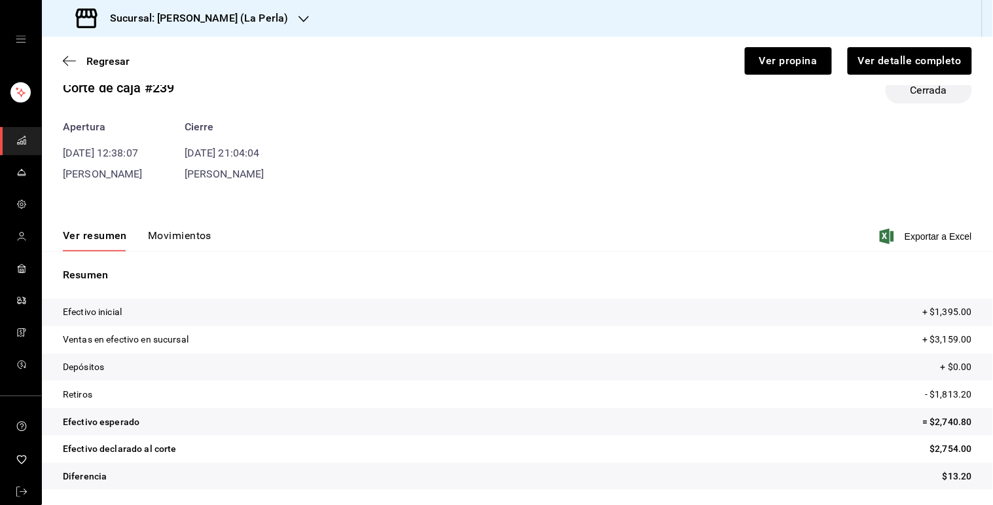
click at [200, 221] on div "Ver resumen Movimientos Exportar a Excel" at bounding box center [517, 232] width 951 height 38
click at [184, 237] on button "Movimientos" at bounding box center [180, 240] width 64 height 22
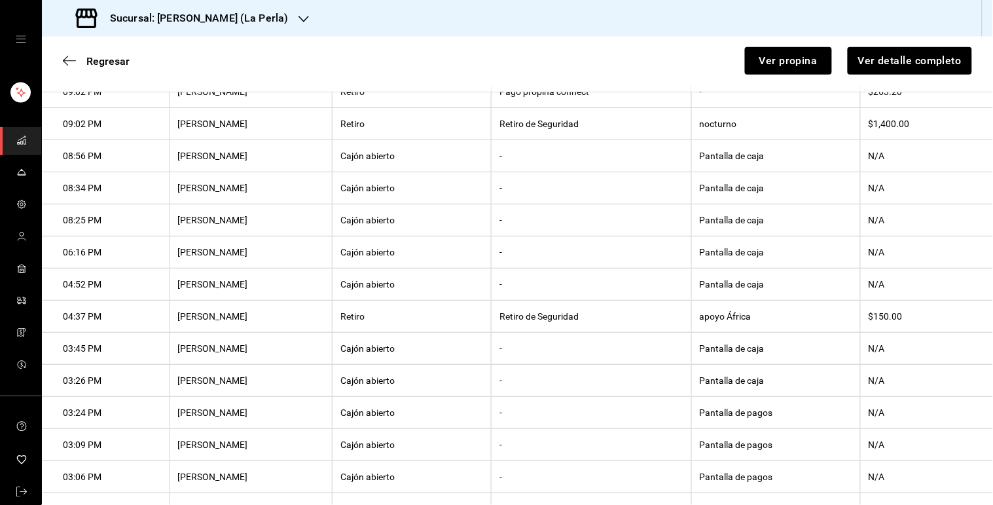
scroll to position [265, 0]
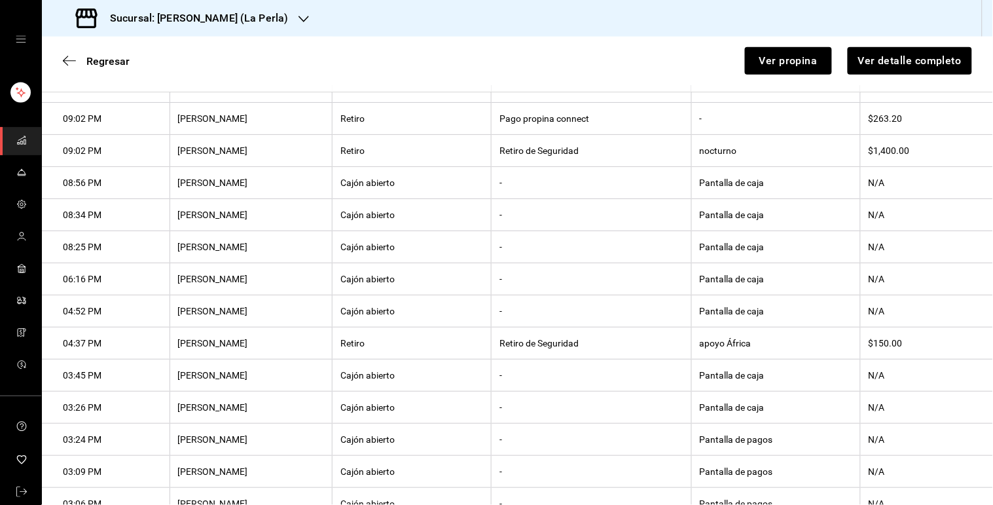
click at [714, 345] on th "apoyo África" at bounding box center [775, 343] width 169 height 32
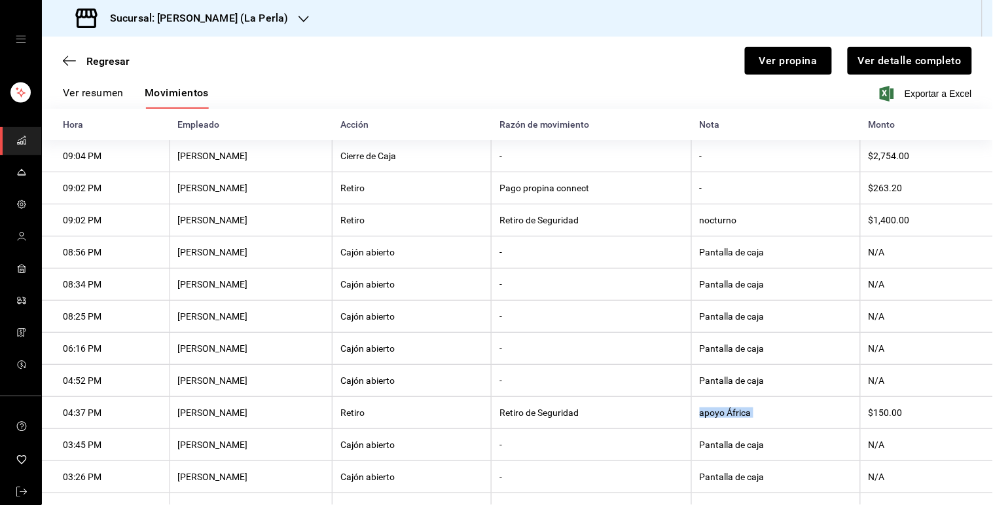
scroll to position [155, 0]
